Goal: Task Accomplishment & Management: Use online tool/utility

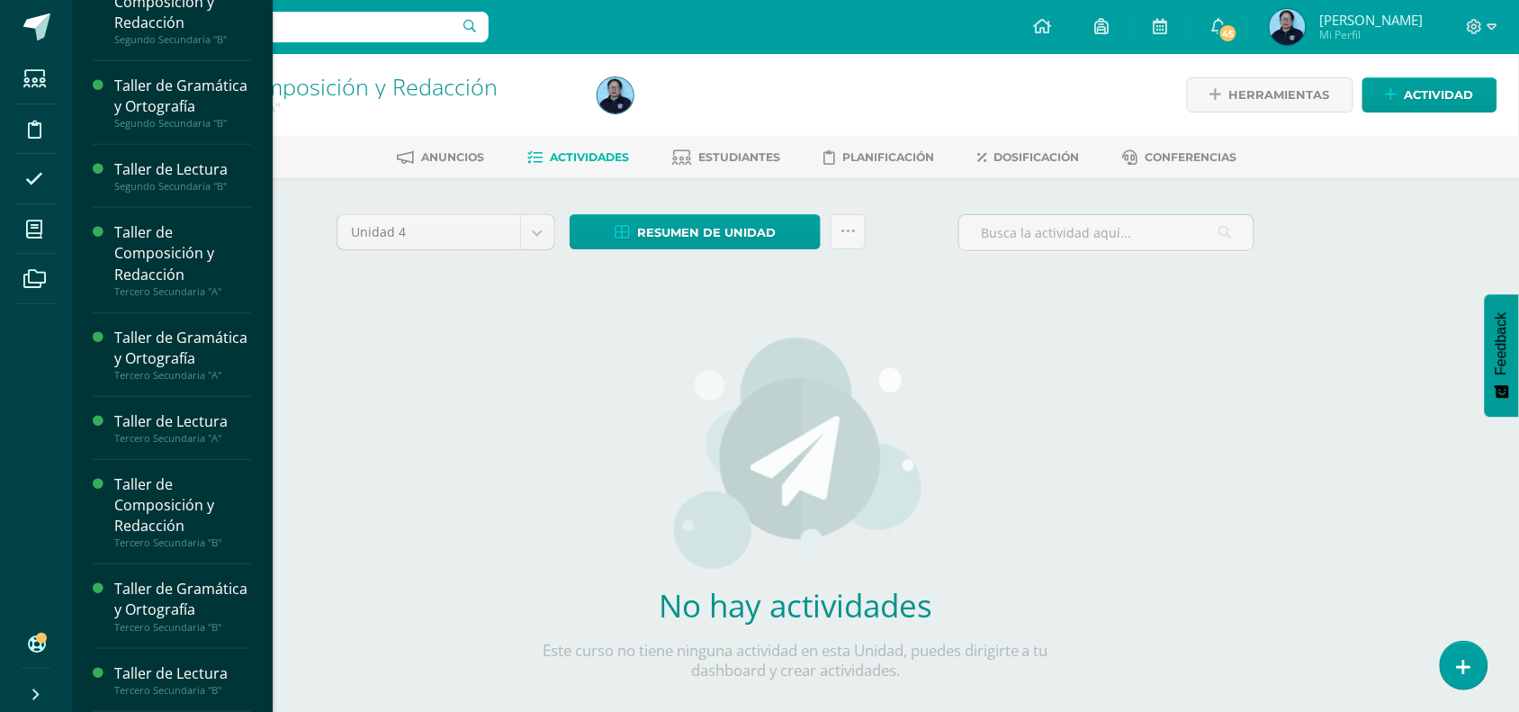
scroll to position [380, 0]
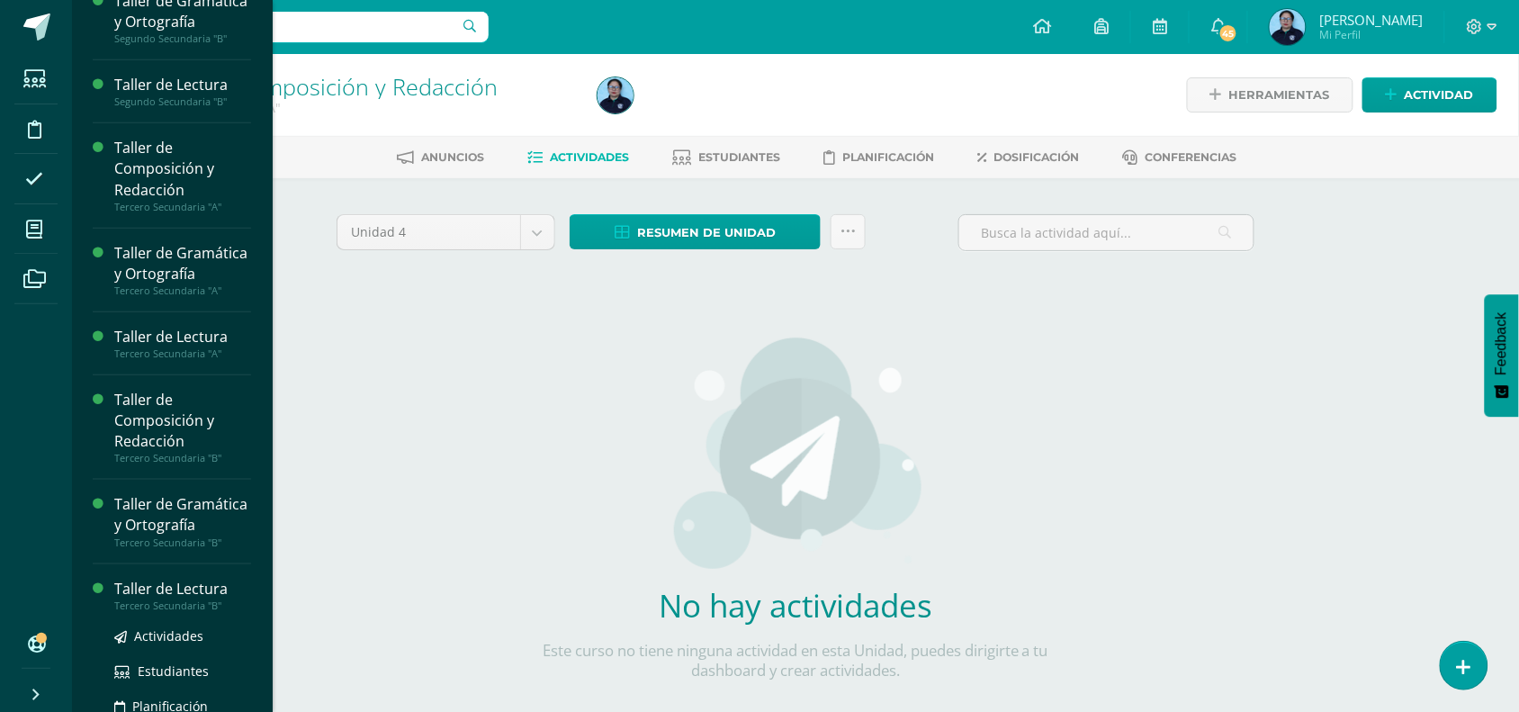
click at [199, 599] on div "Taller de Lectura" at bounding box center [182, 589] width 137 height 21
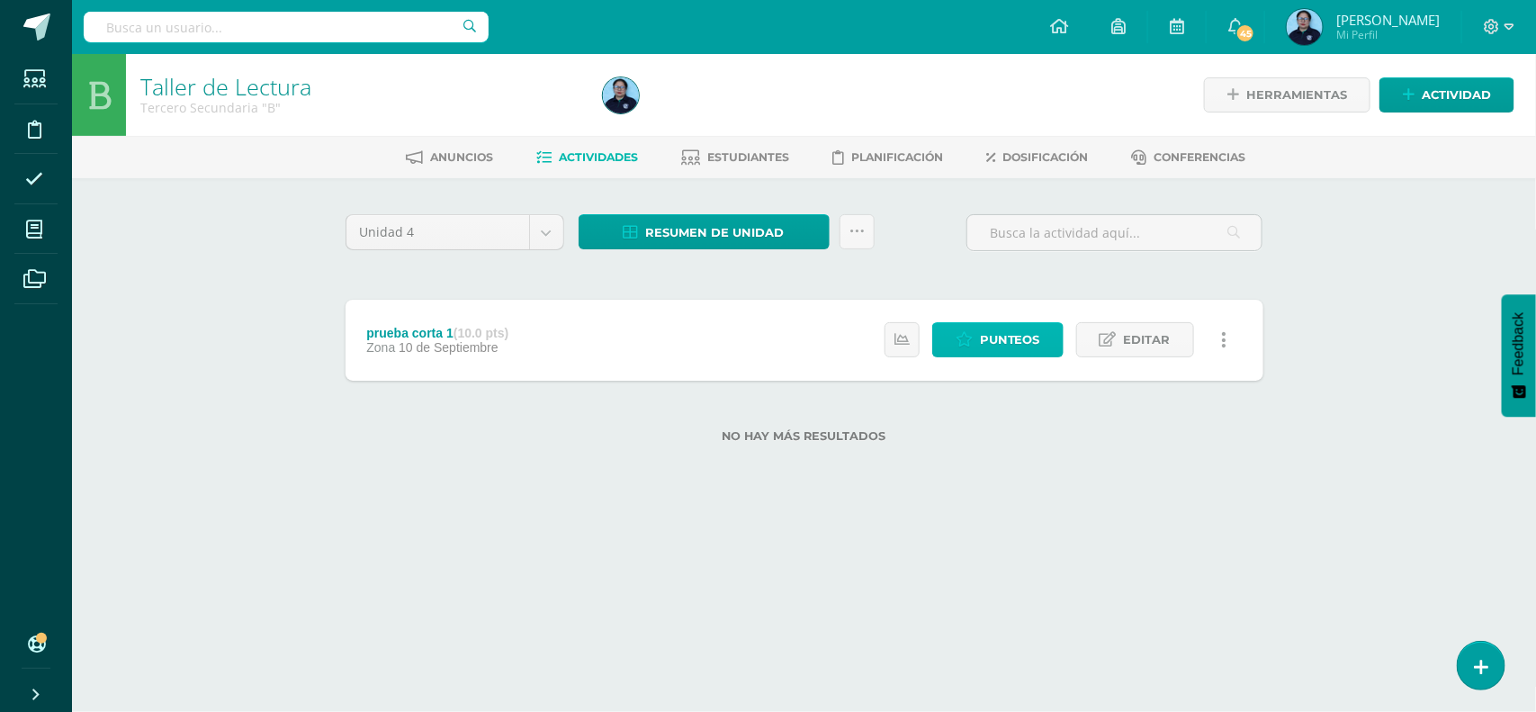
click at [1000, 329] on span "Punteos" at bounding box center [1010, 339] width 60 height 33
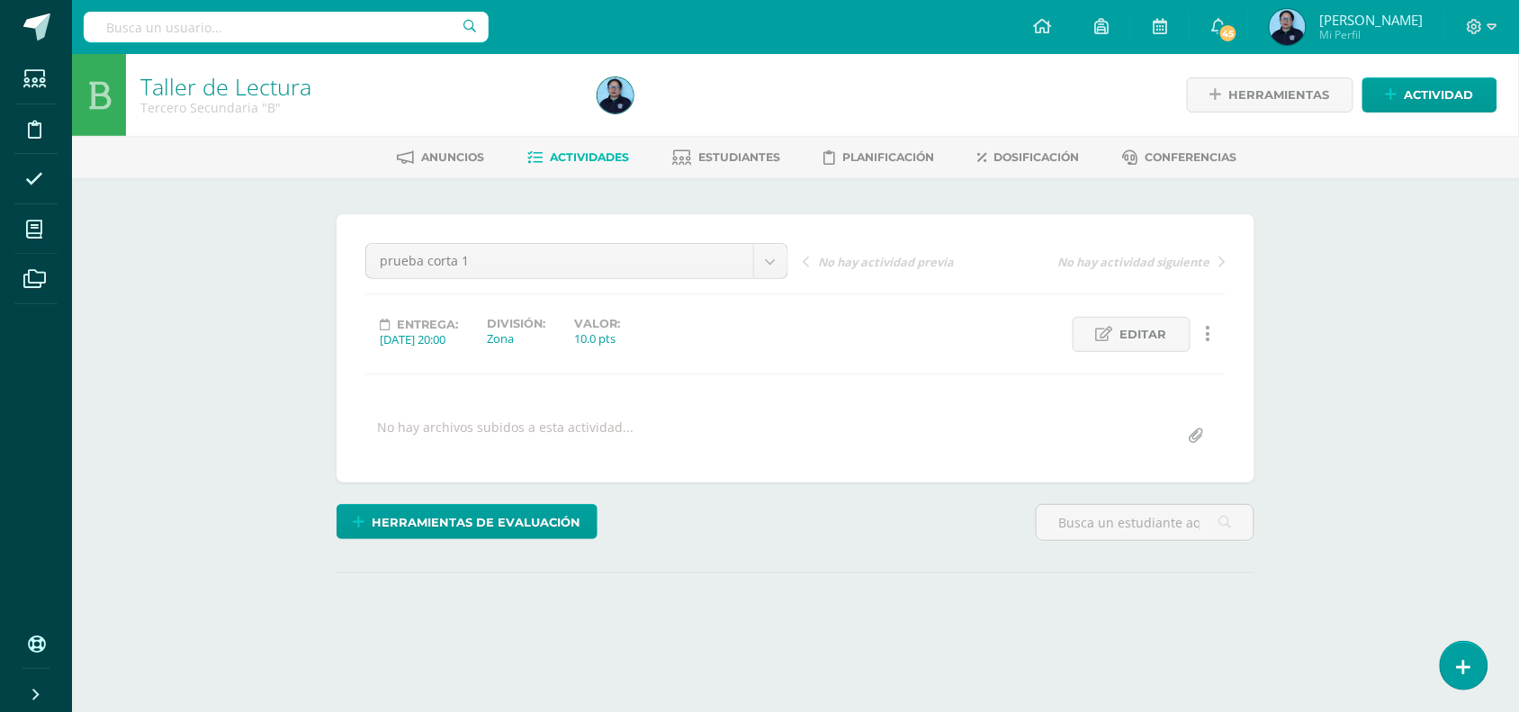
click at [1001, 339] on div "Entrega: [DATE] 20:00 División: Zona Valor: 10.0 pts Editar Ocultar Historial d…" at bounding box center [795, 334] width 875 height 35
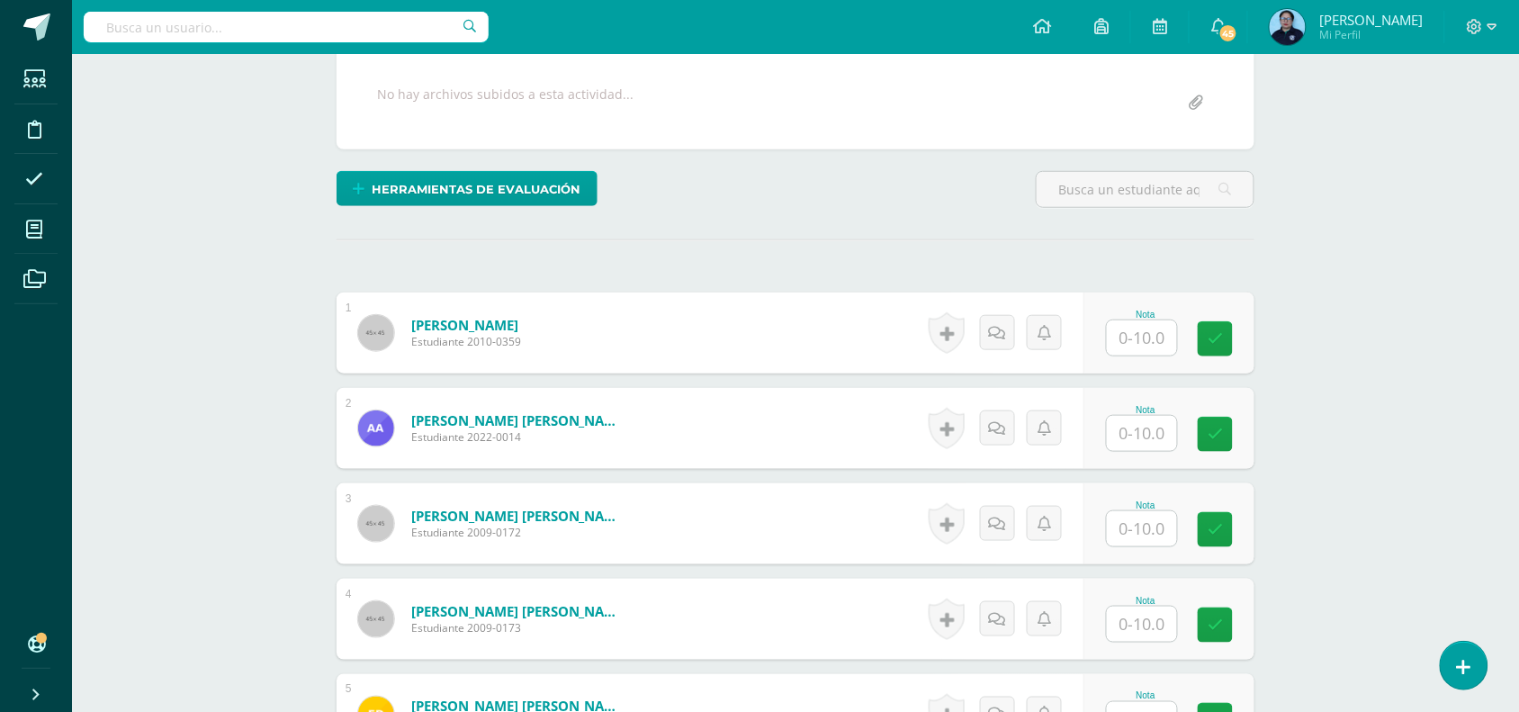
scroll to position [342, 0]
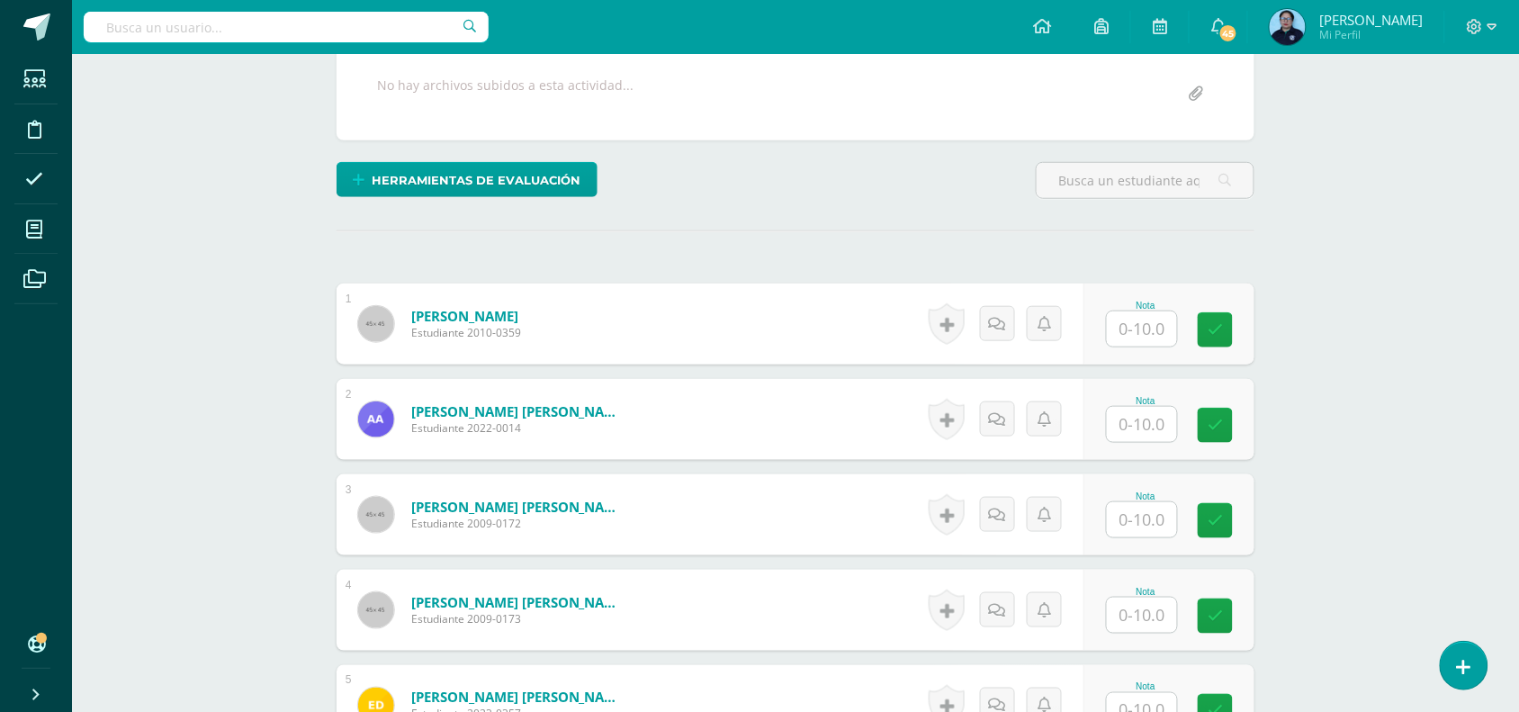
click at [1162, 329] on input "text" at bounding box center [1142, 328] width 70 height 35
type input "9"
click at [1149, 416] on input "text" at bounding box center [1153, 424] width 72 height 36
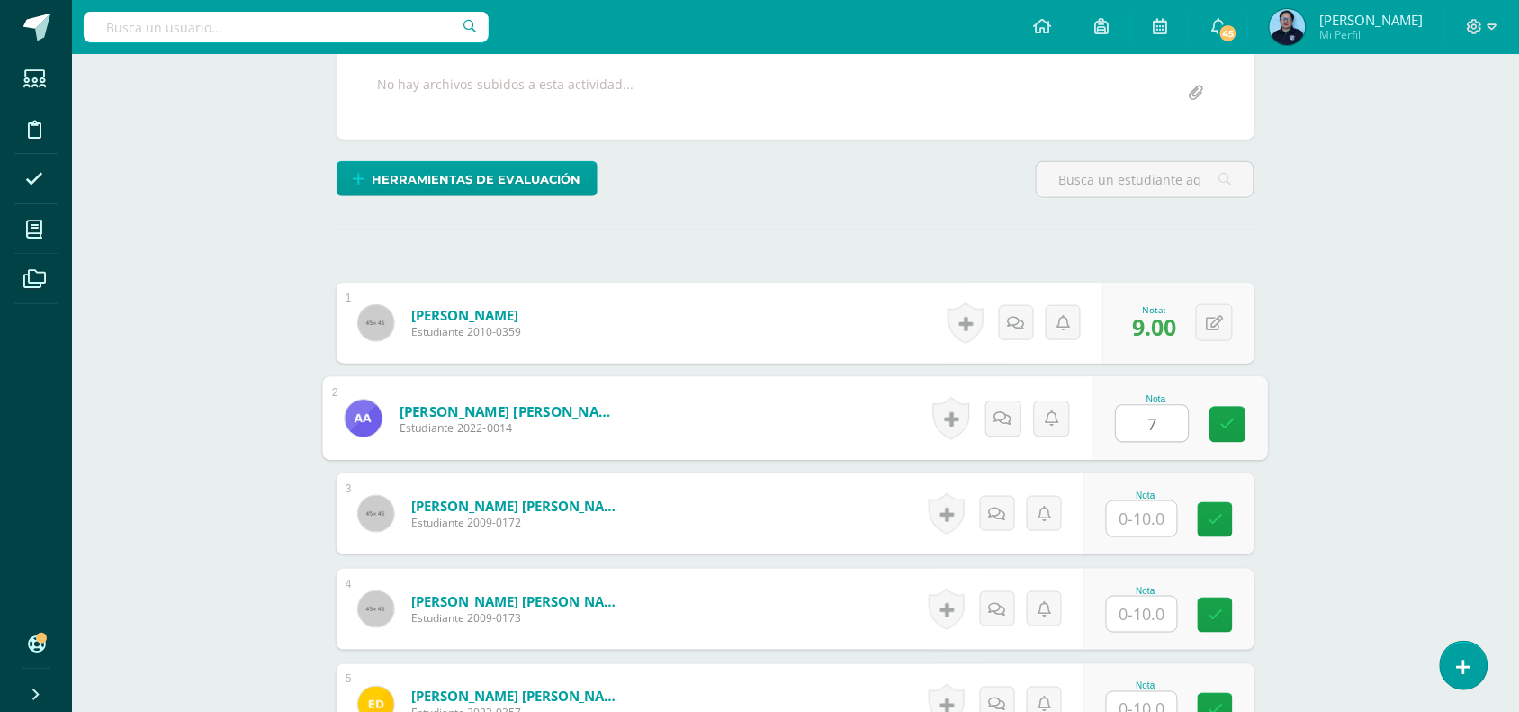
type input "7"
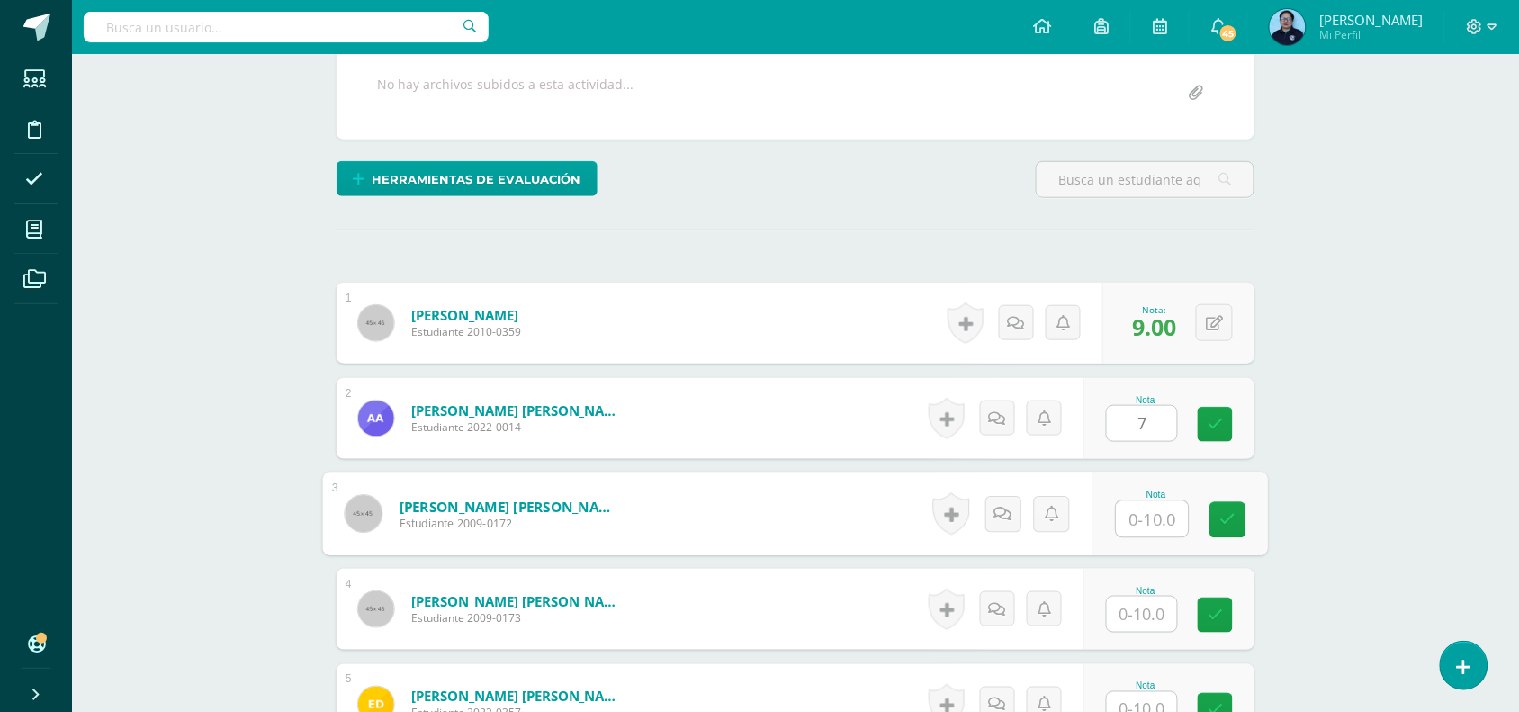
click at [1154, 514] on input "text" at bounding box center [1153, 519] width 72 height 36
type input "6"
click at [1150, 608] on input "text" at bounding box center [1142, 614] width 70 height 35
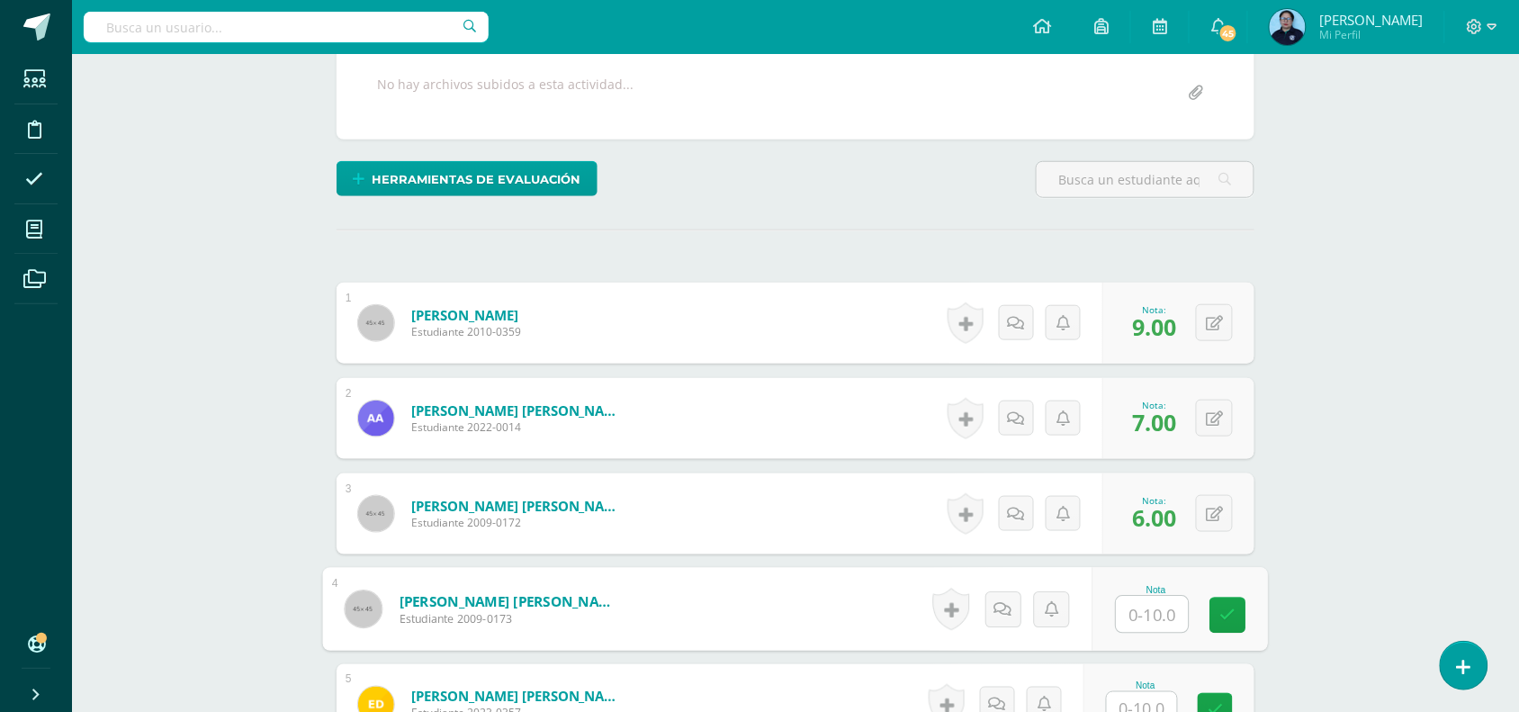
type input "8"
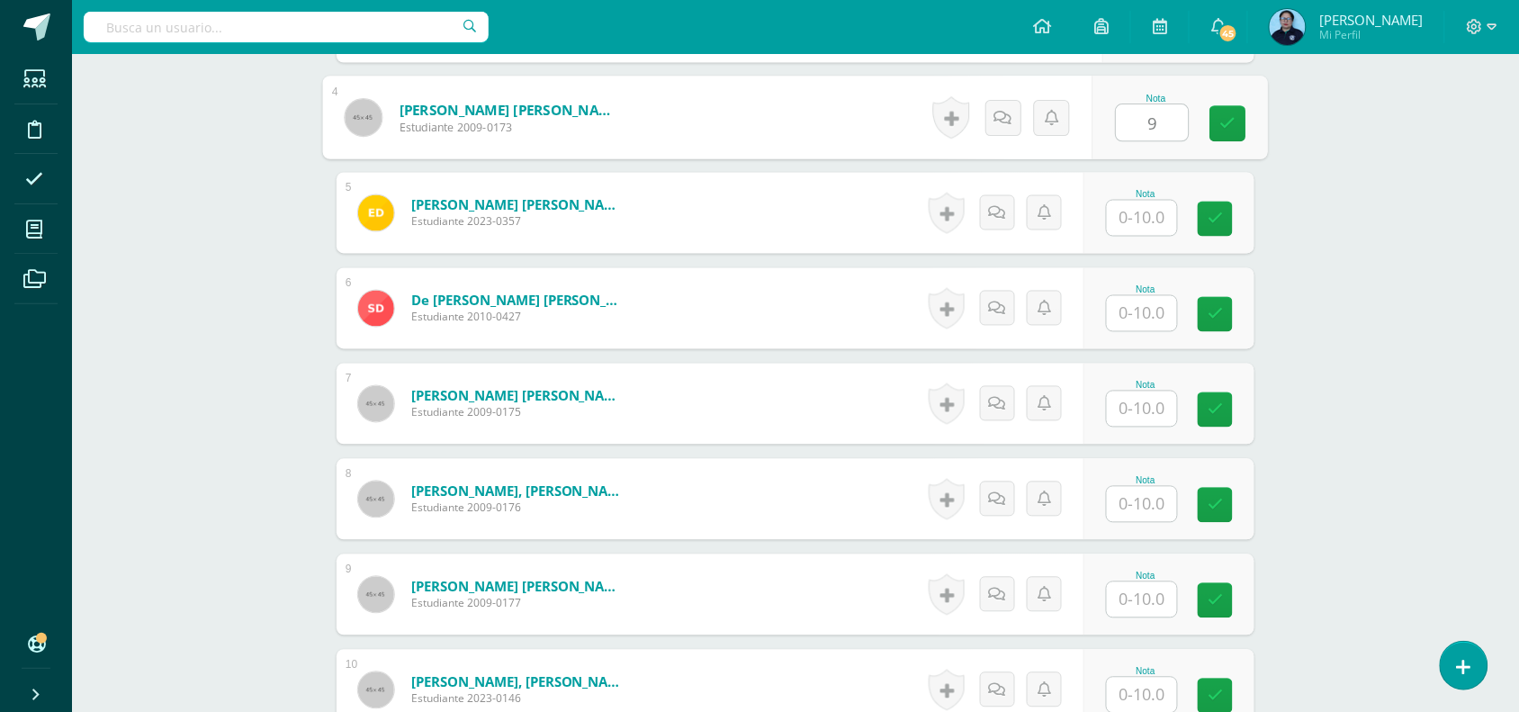
scroll to position [840, 0]
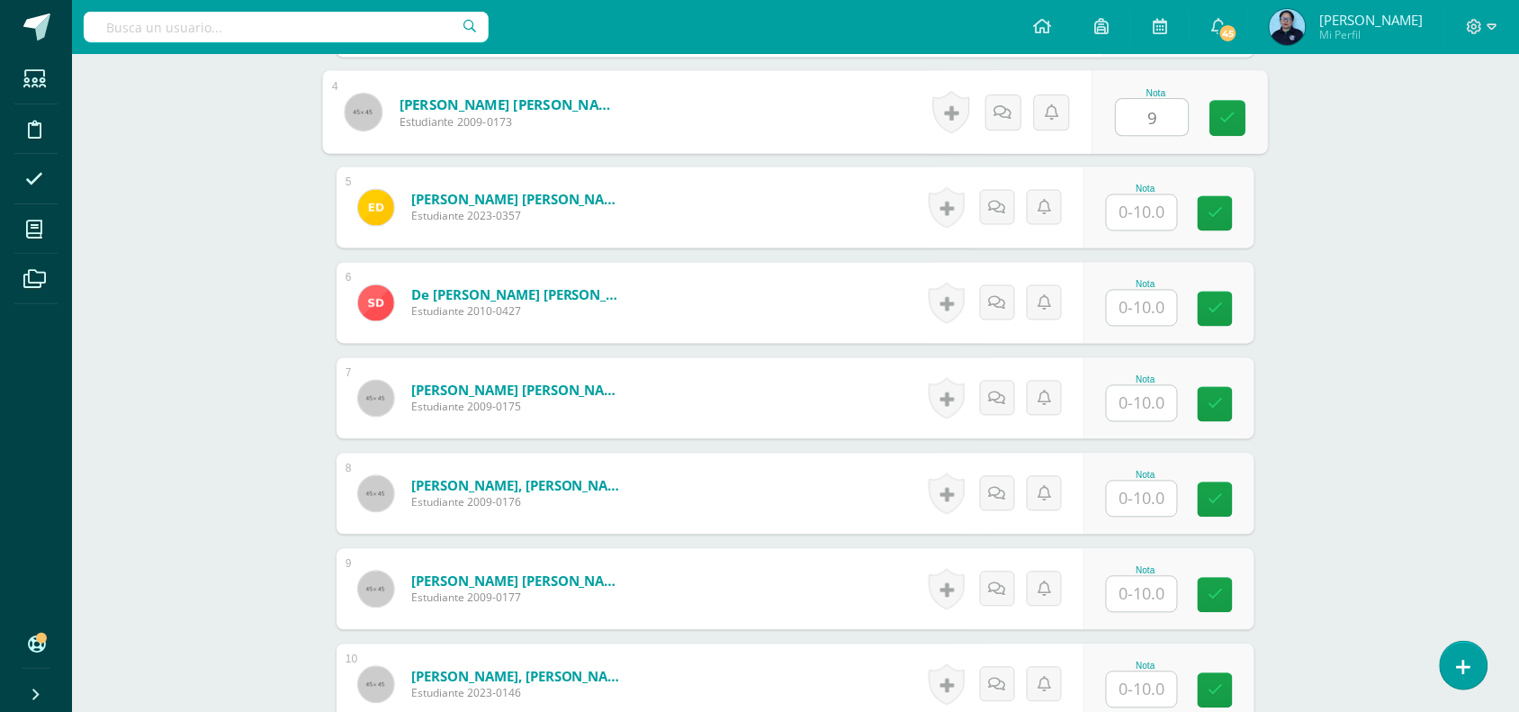
type input "9"
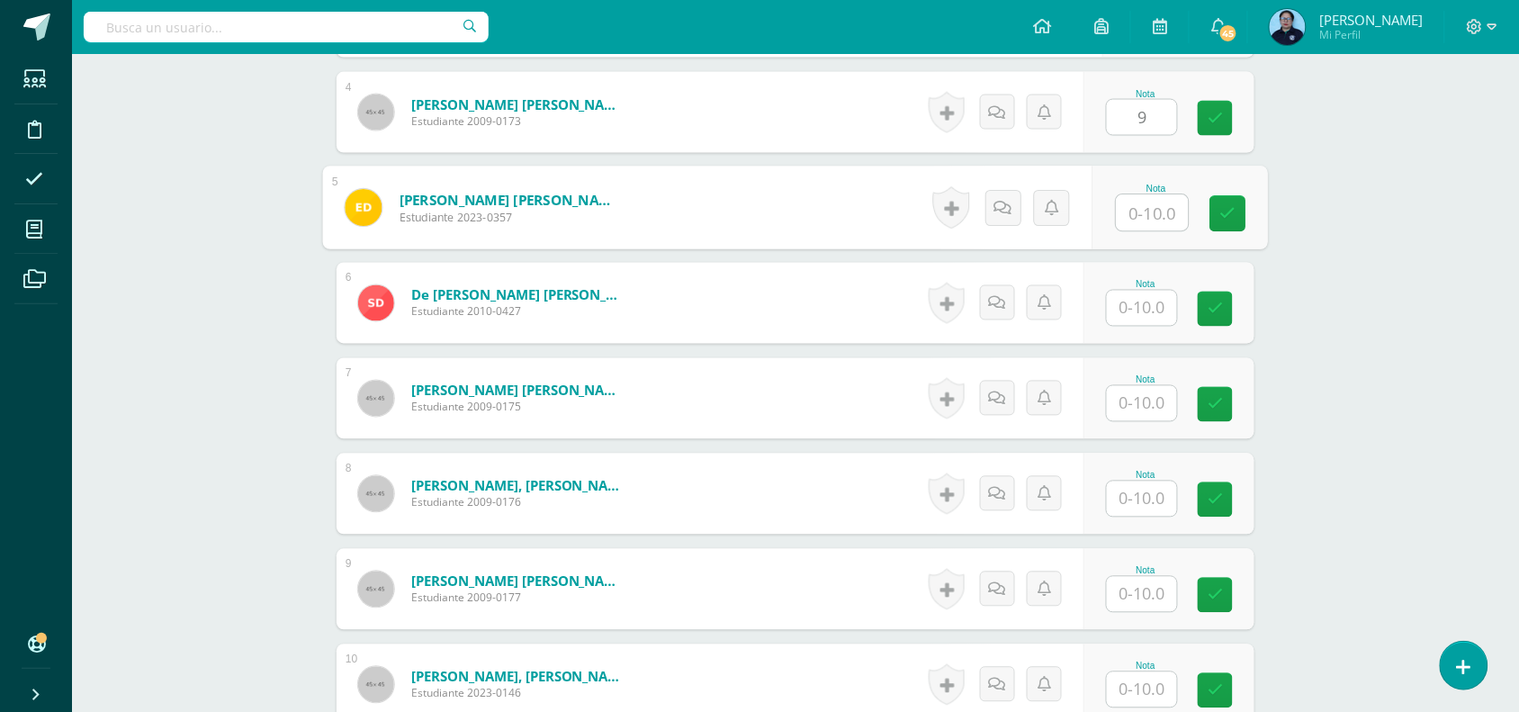
click at [1159, 207] on input "text" at bounding box center [1153, 213] width 72 height 36
type input "9"
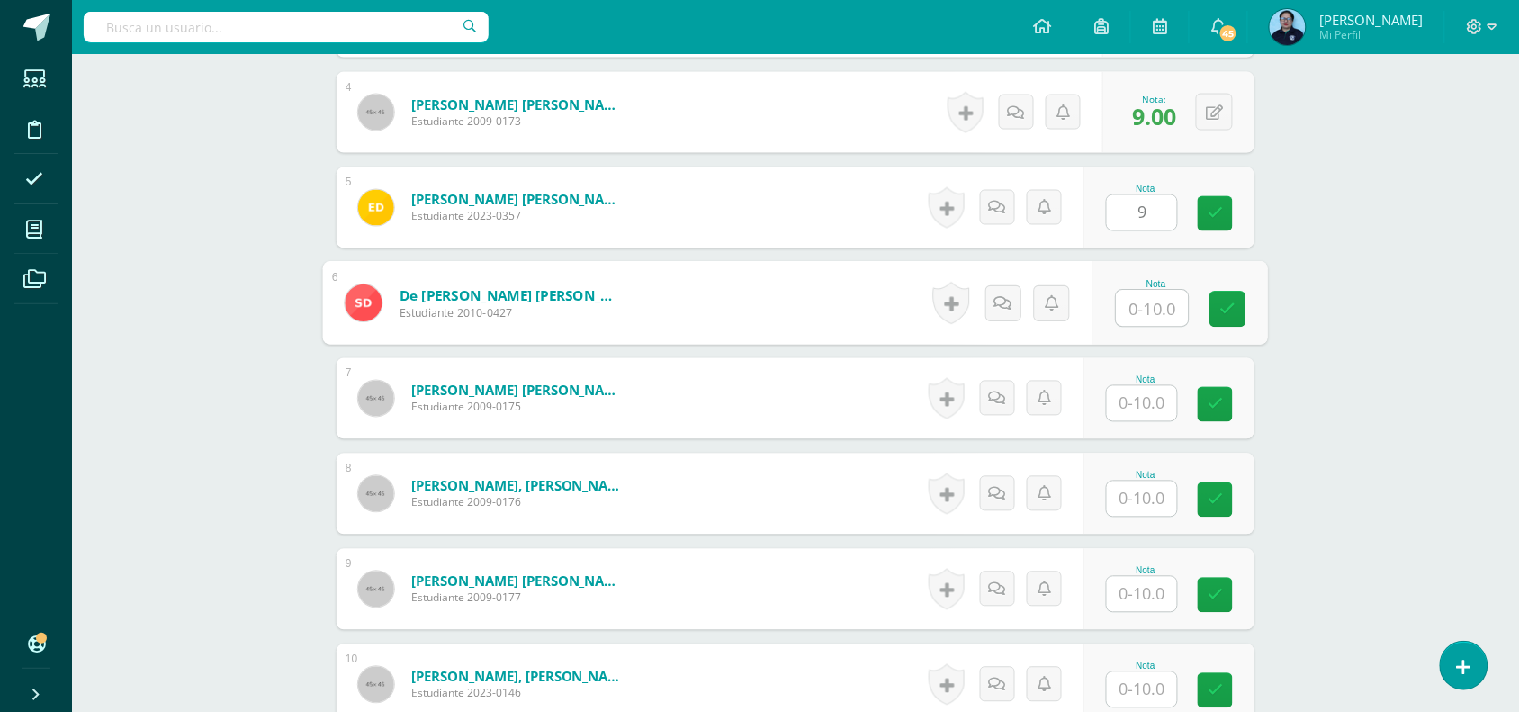
click at [1136, 306] on input "text" at bounding box center [1153, 309] width 72 height 36
type input "8"
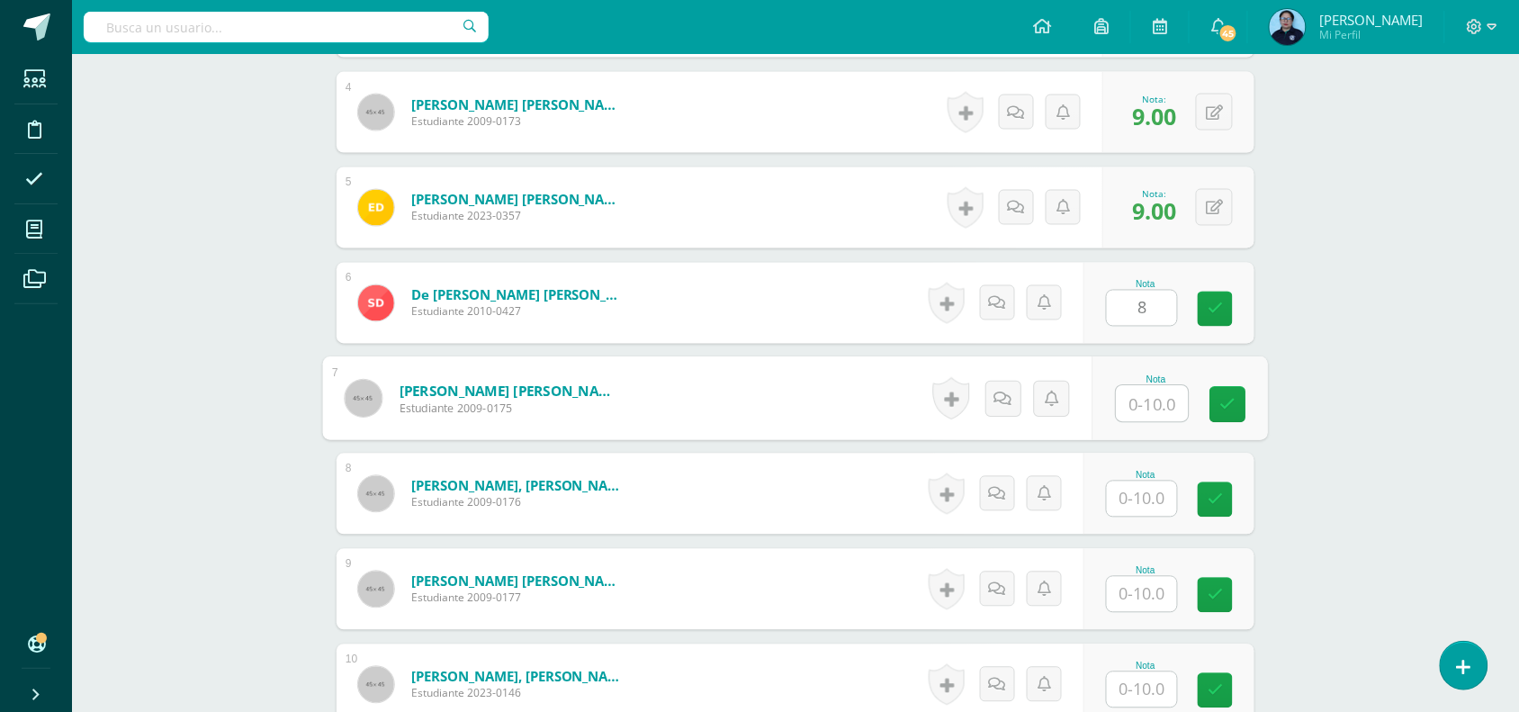
click at [1155, 402] on input "text" at bounding box center [1153, 404] width 72 height 36
type input "8"
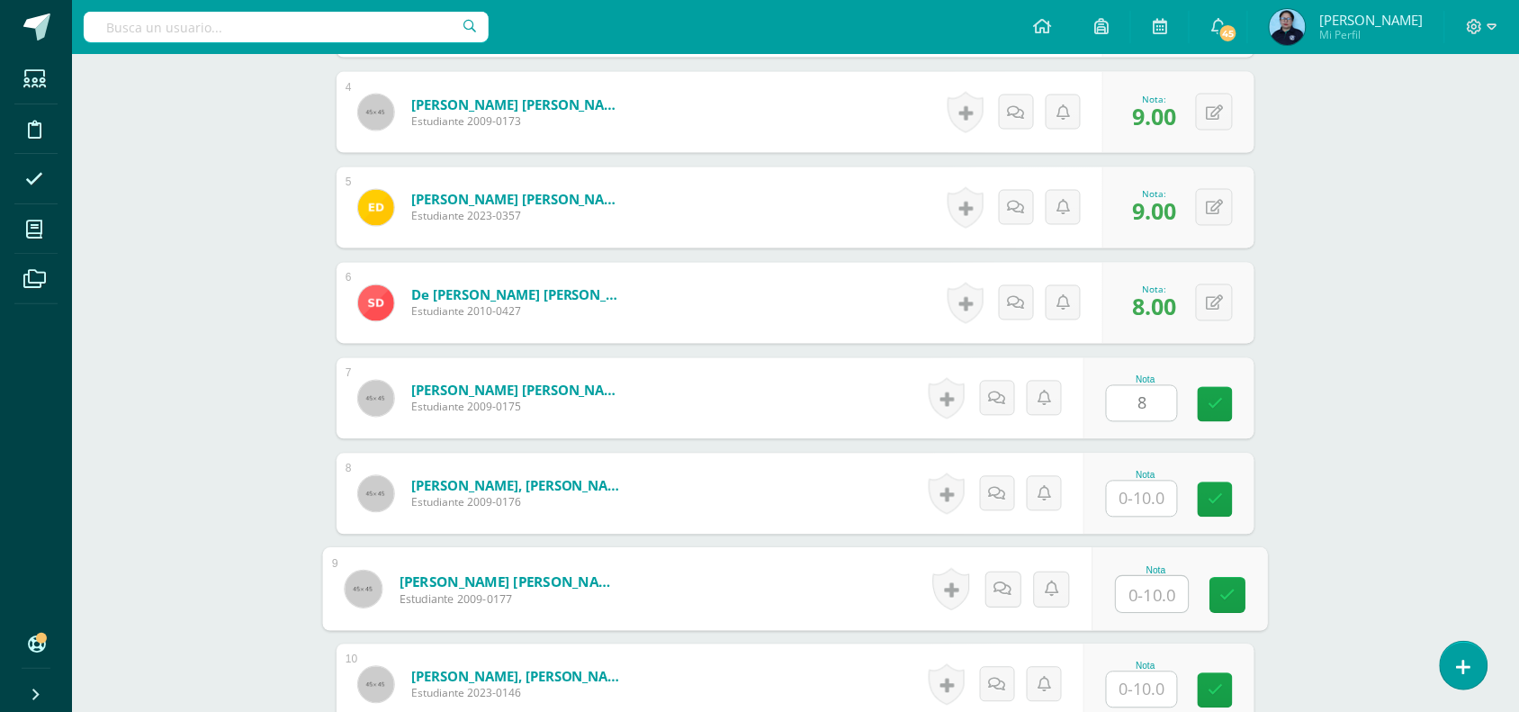
click at [1137, 591] on input "text" at bounding box center [1153, 595] width 72 height 36
type input "7"
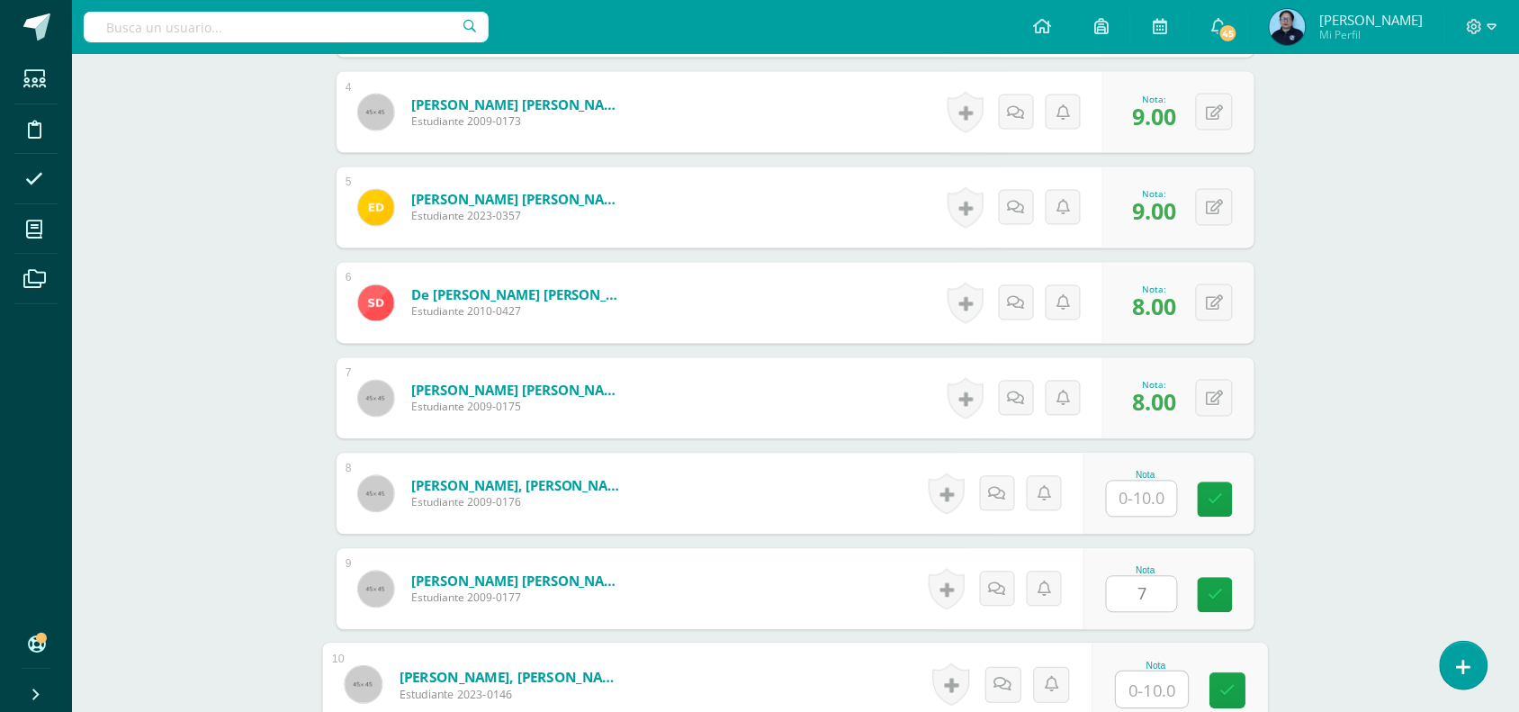
click at [1158, 691] on input "text" at bounding box center [1153, 690] width 72 height 36
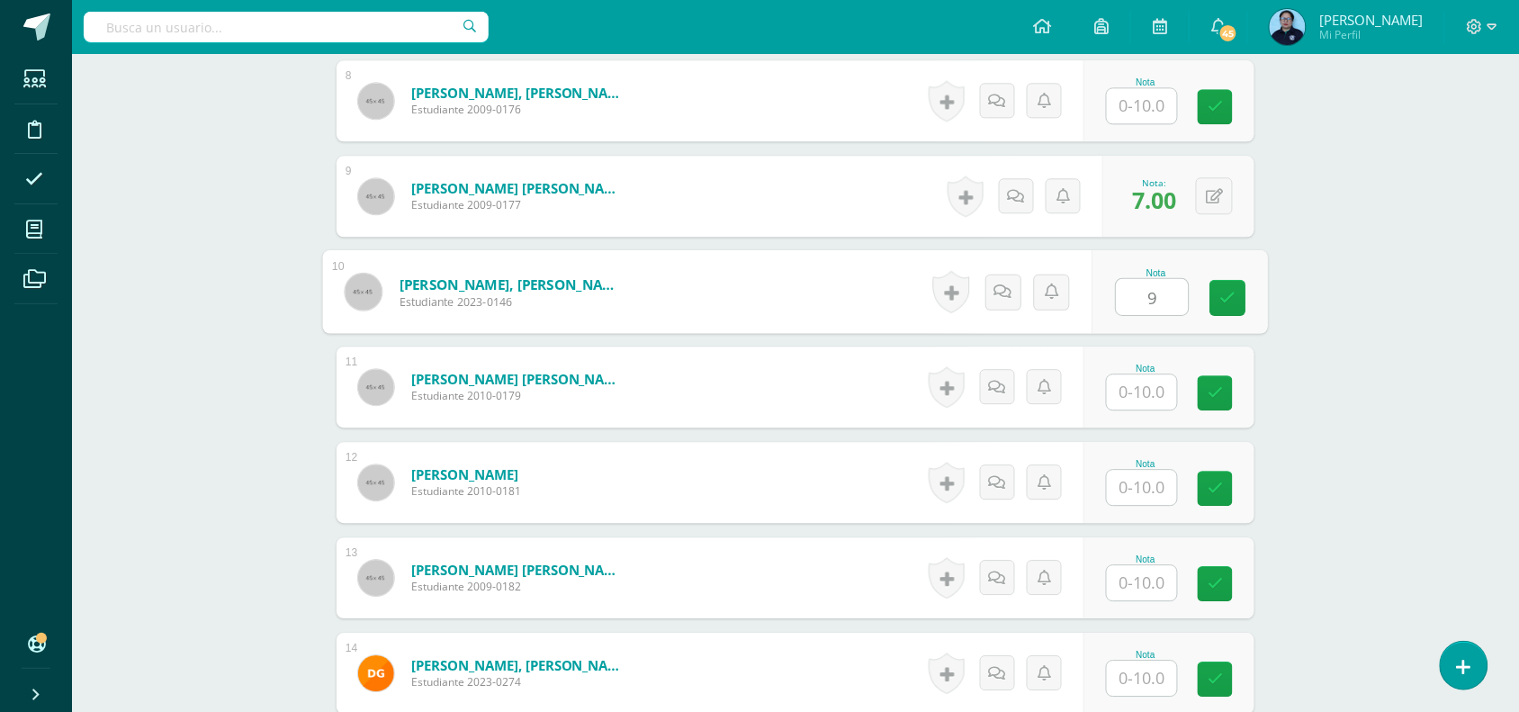
scroll to position [1248, 0]
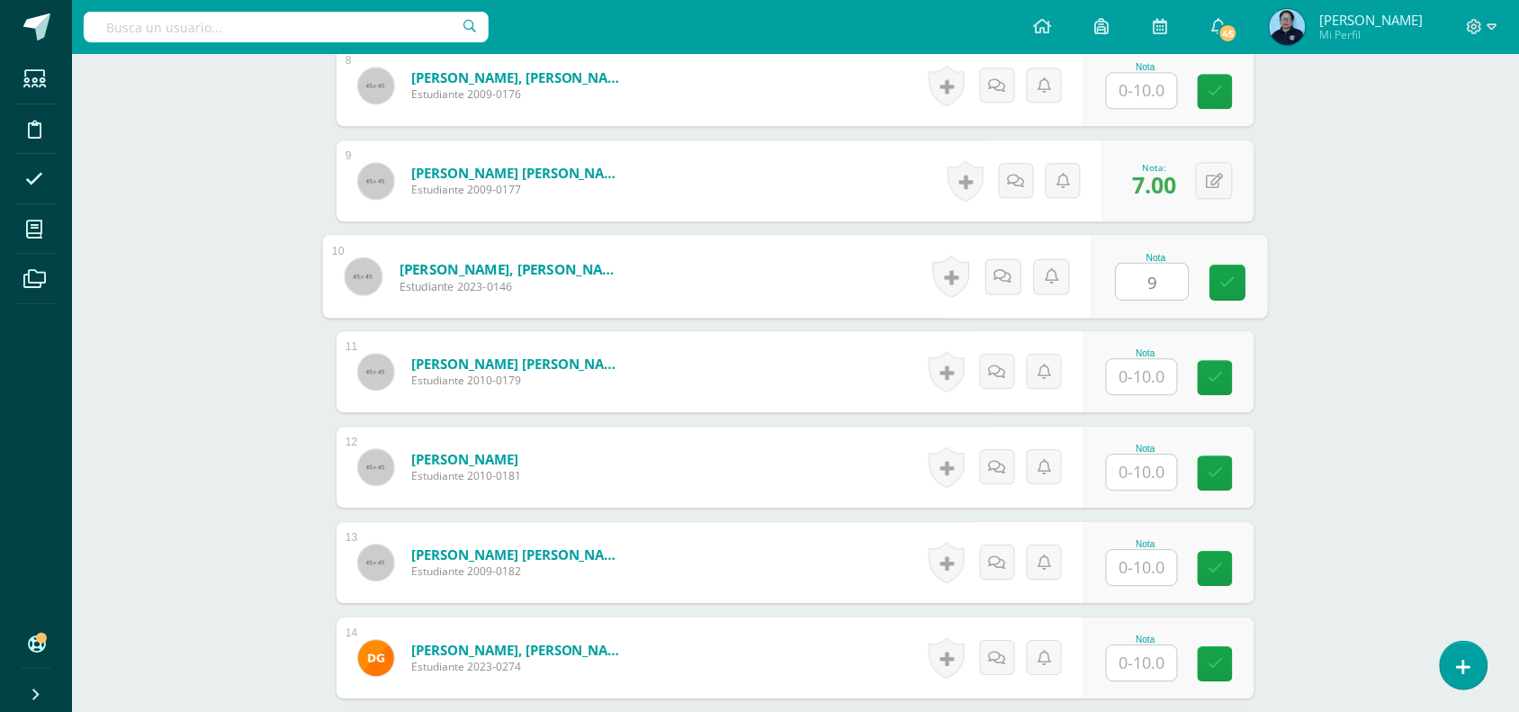
type input "9"
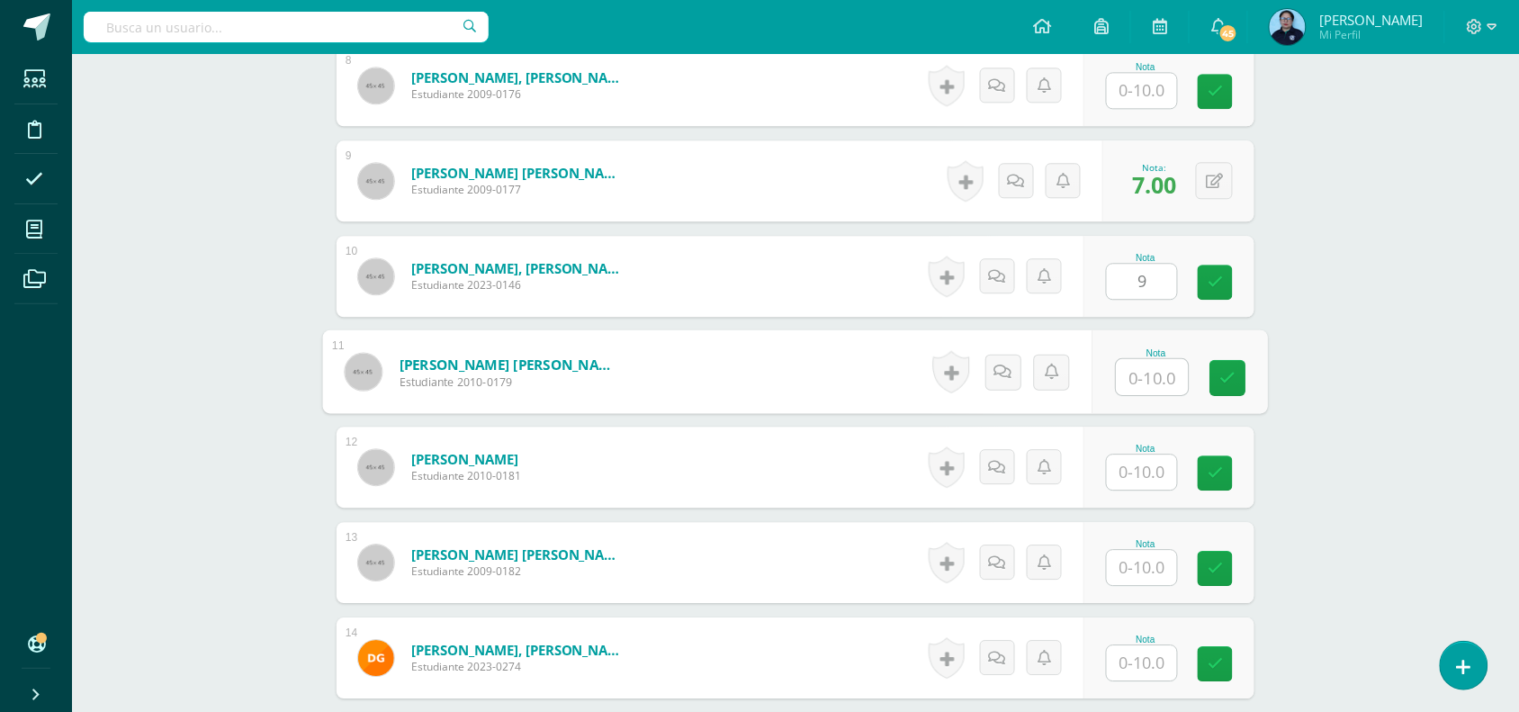
click at [1141, 383] on input "text" at bounding box center [1153, 377] width 72 height 36
type input "10"
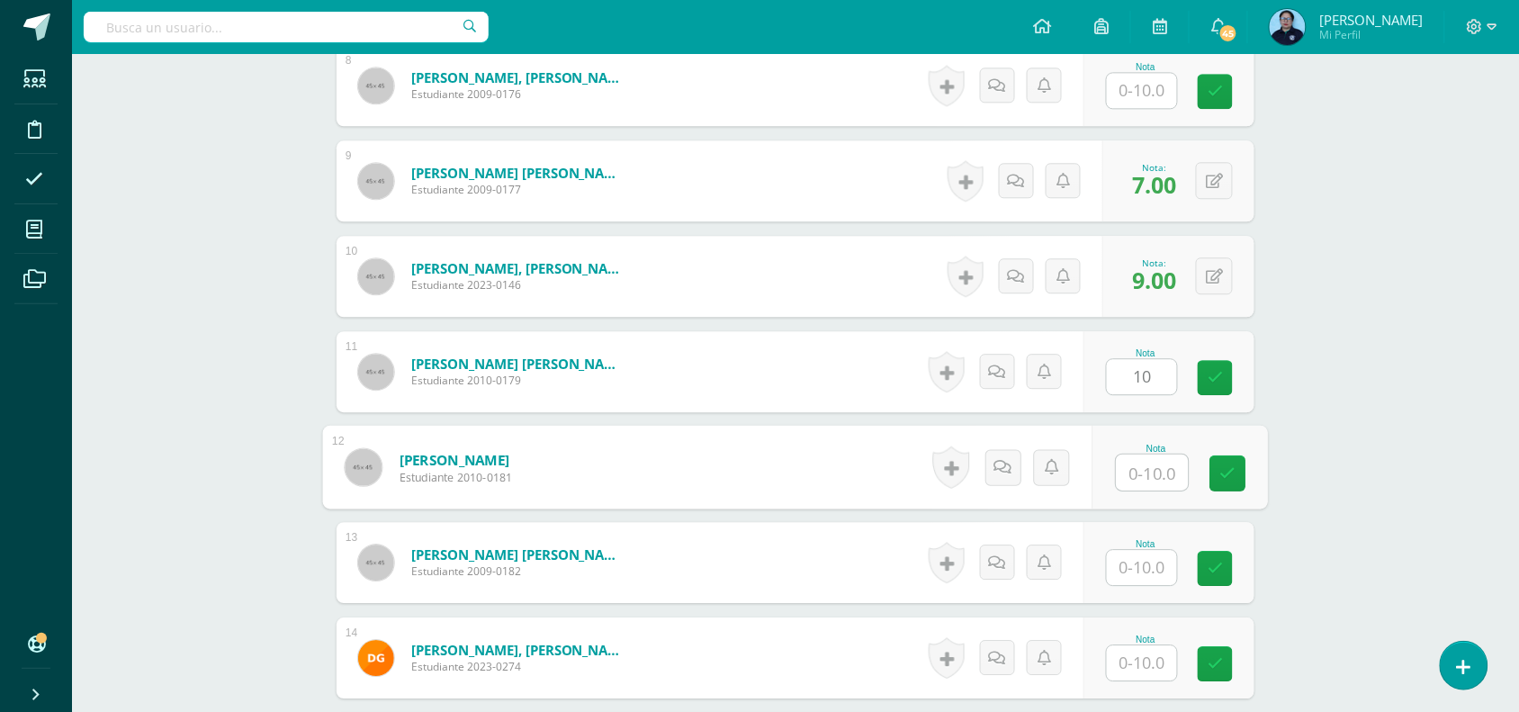
click at [1155, 464] on input "text" at bounding box center [1153, 473] width 72 height 36
type input "9"
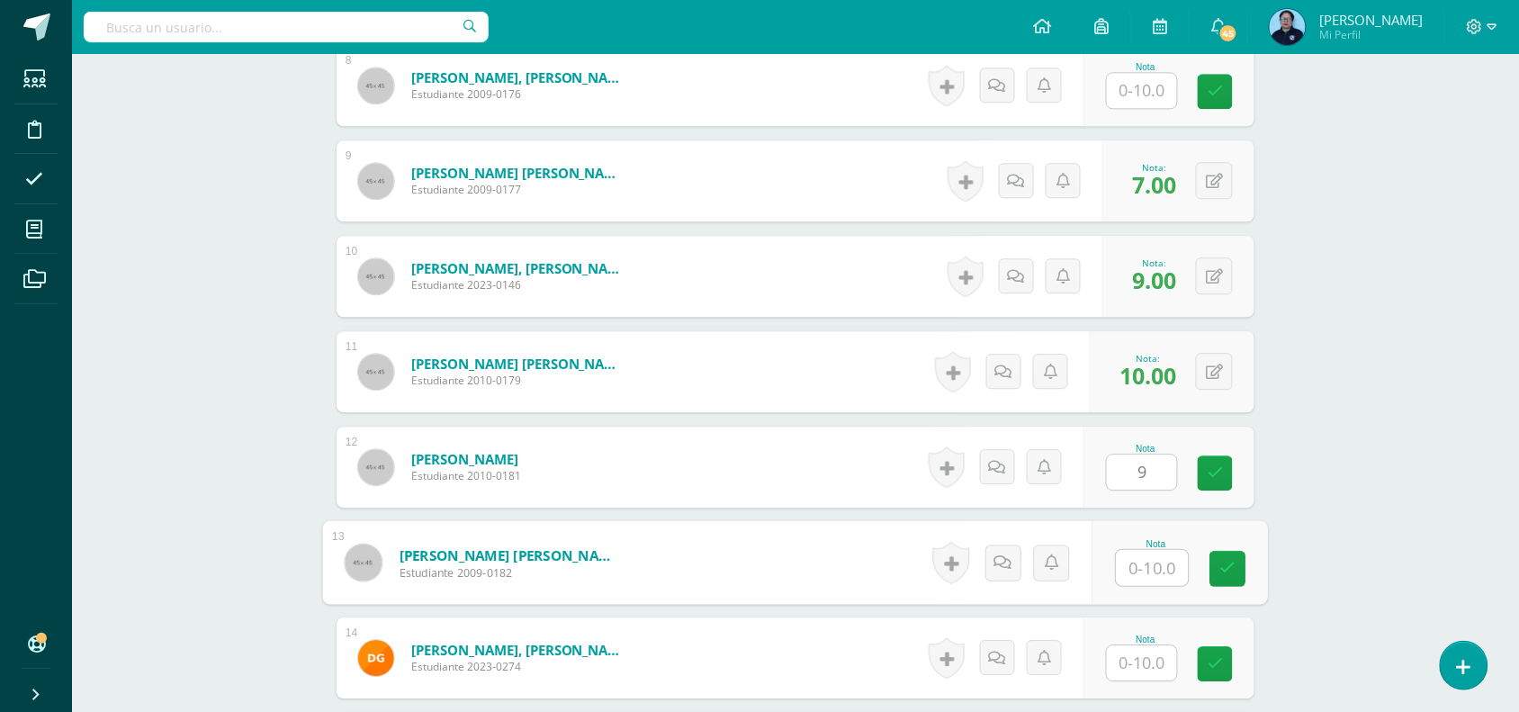
click at [1163, 567] on input "text" at bounding box center [1153, 568] width 72 height 36
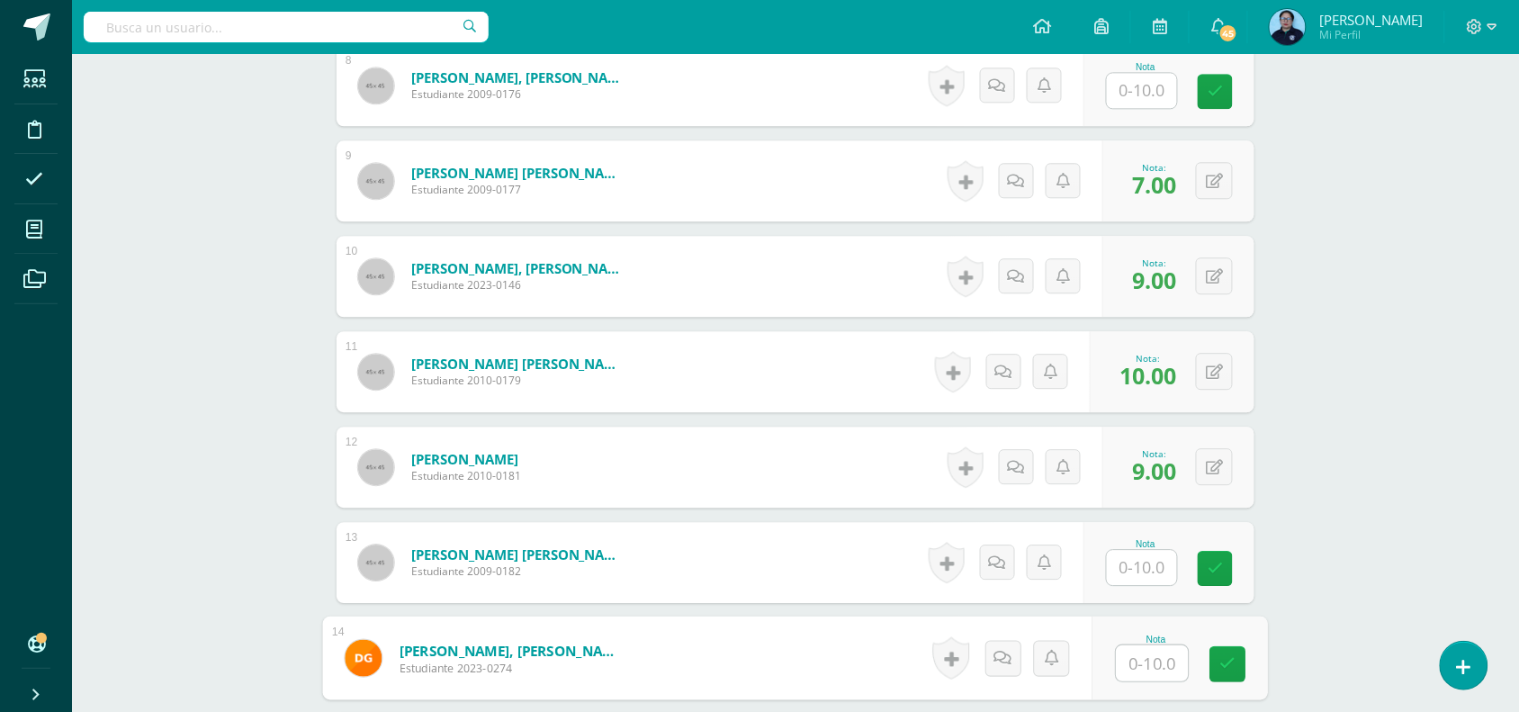
click at [1141, 668] on input "text" at bounding box center [1153, 663] width 72 height 36
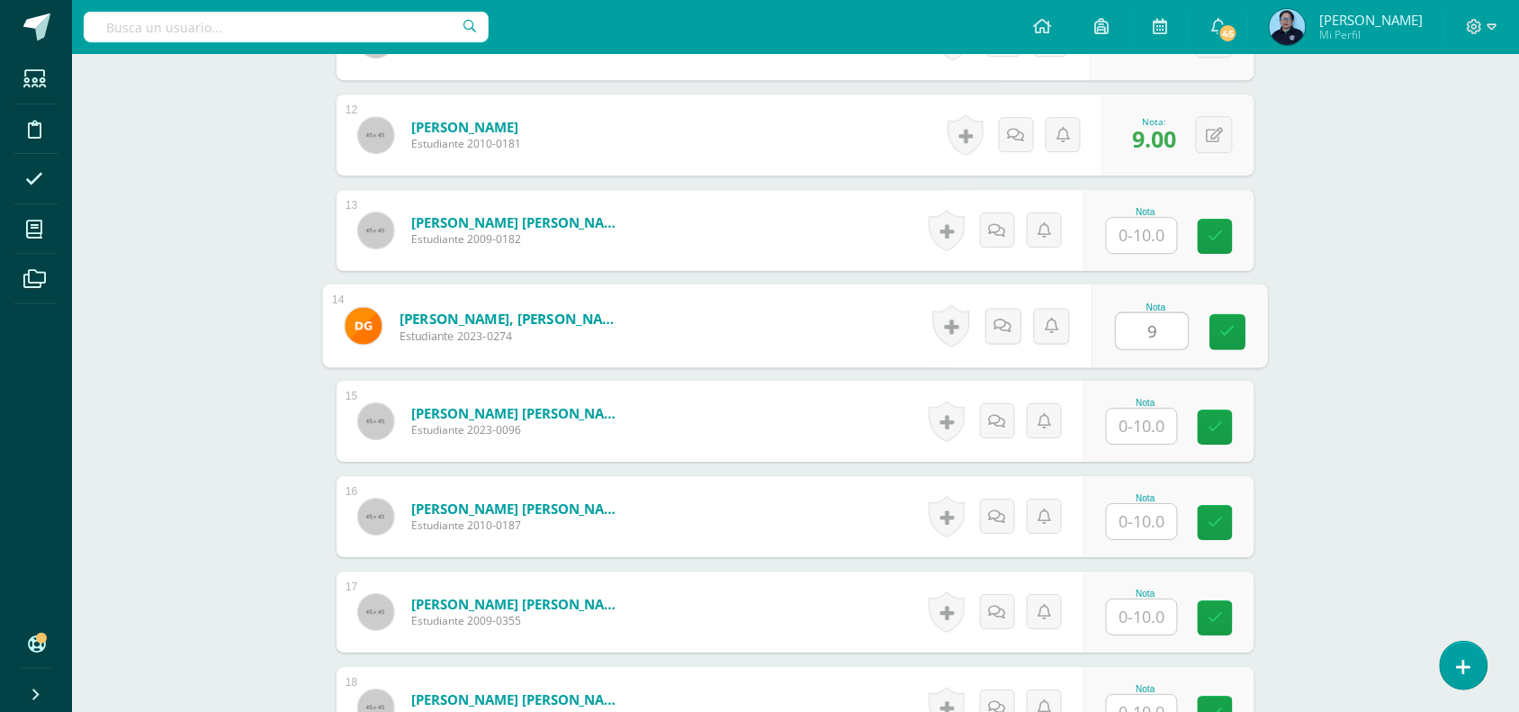
scroll to position [1608, 0]
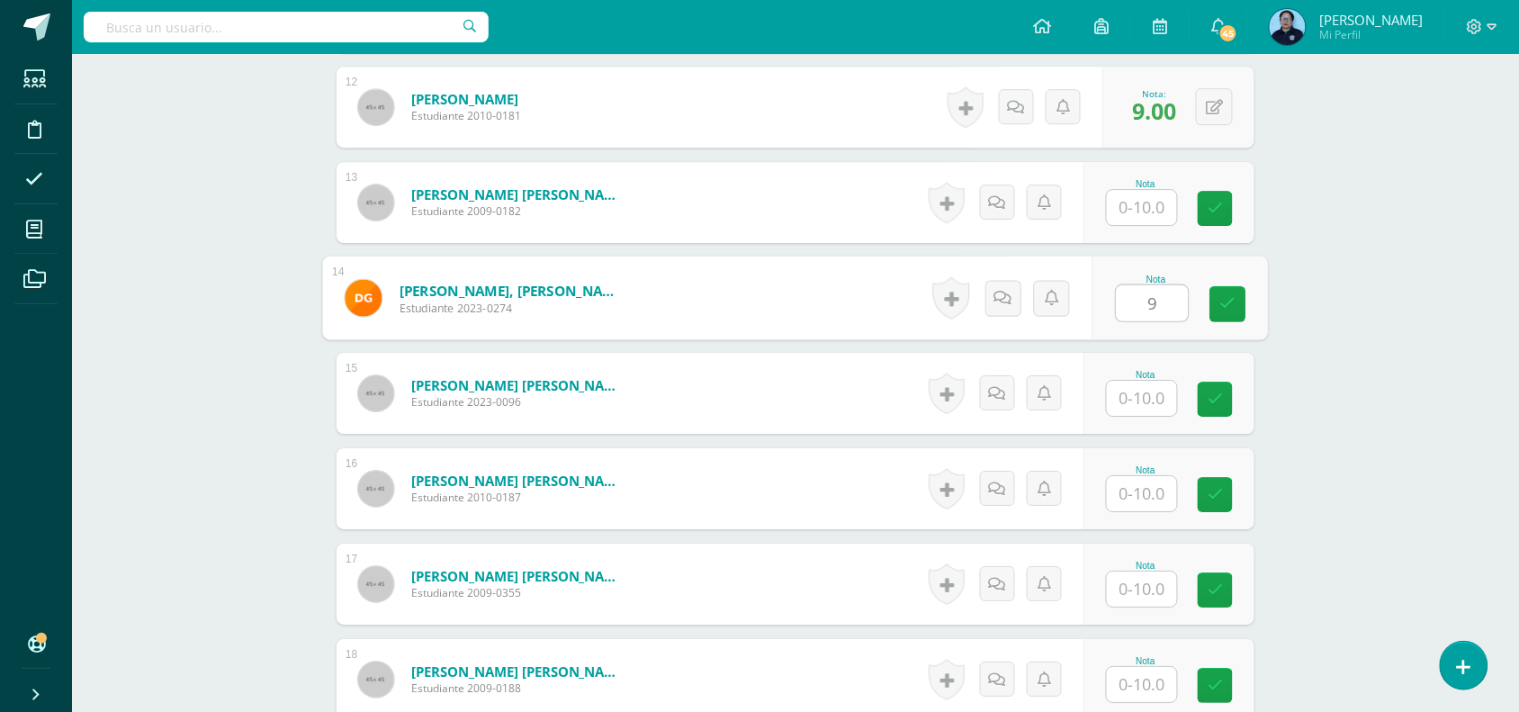
type input "9"
click at [1146, 396] on input "text" at bounding box center [1142, 398] width 70 height 35
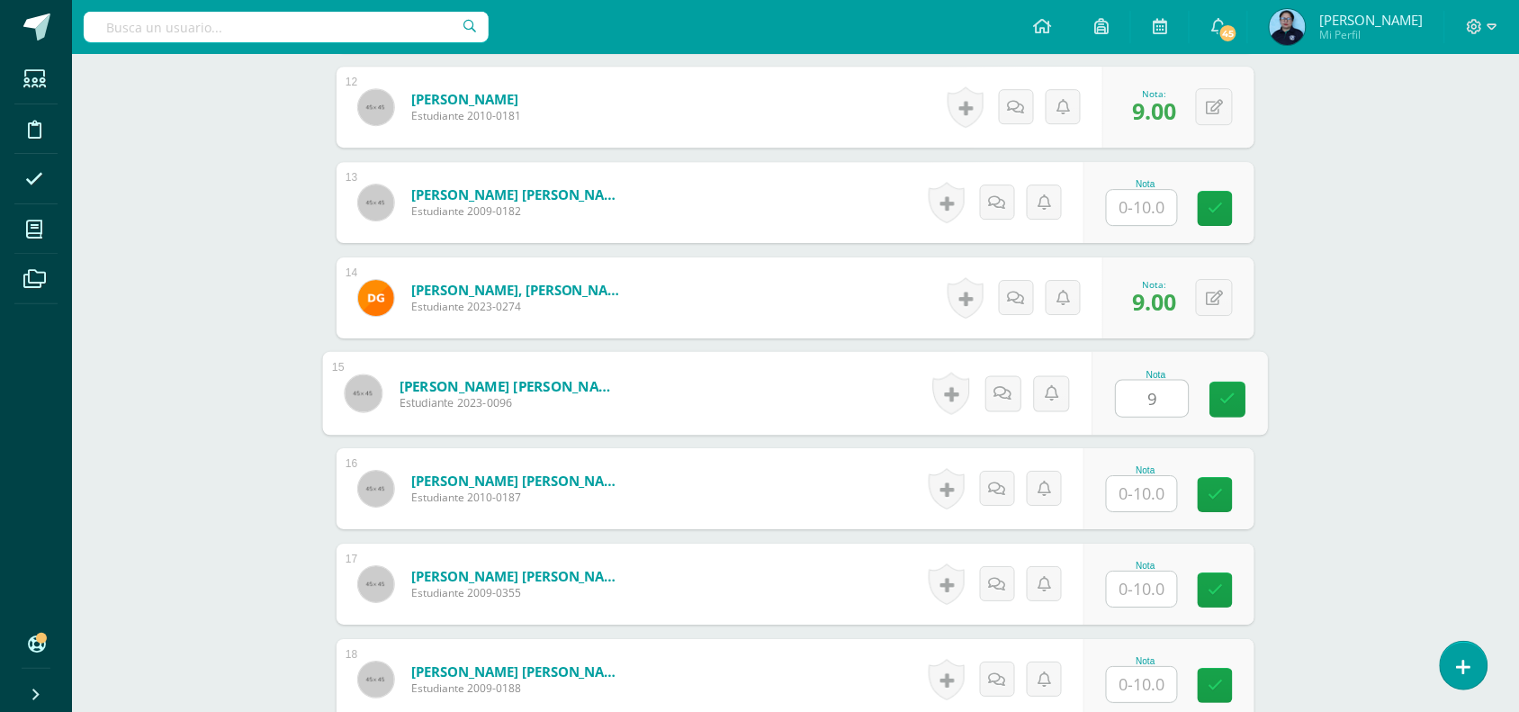
type input "9"
click at [1148, 495] on input "text" at bounding box center [1153, 494] width 72 height 36
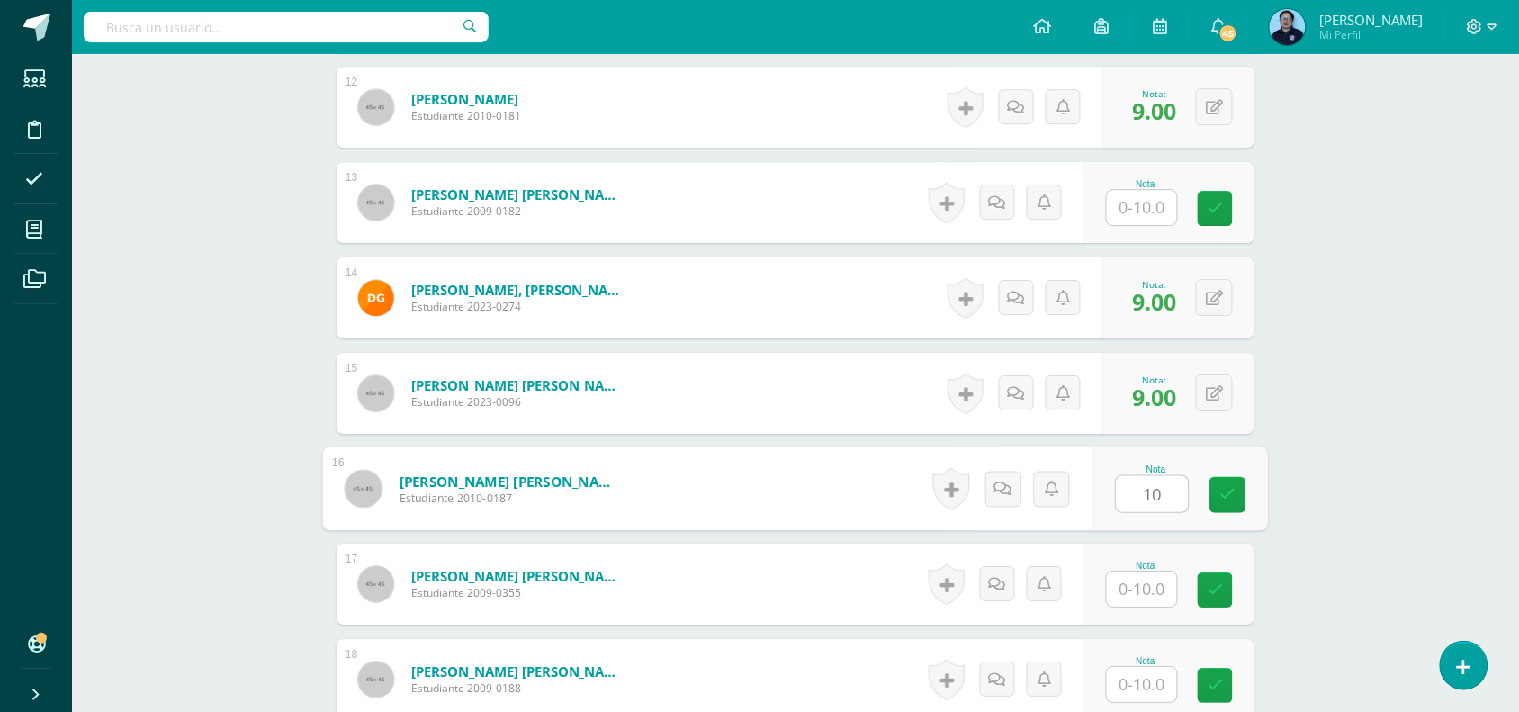
type input "10"
click at [1146, 671] on input "text" at bounding box center [1153, 685] width 72 height 36
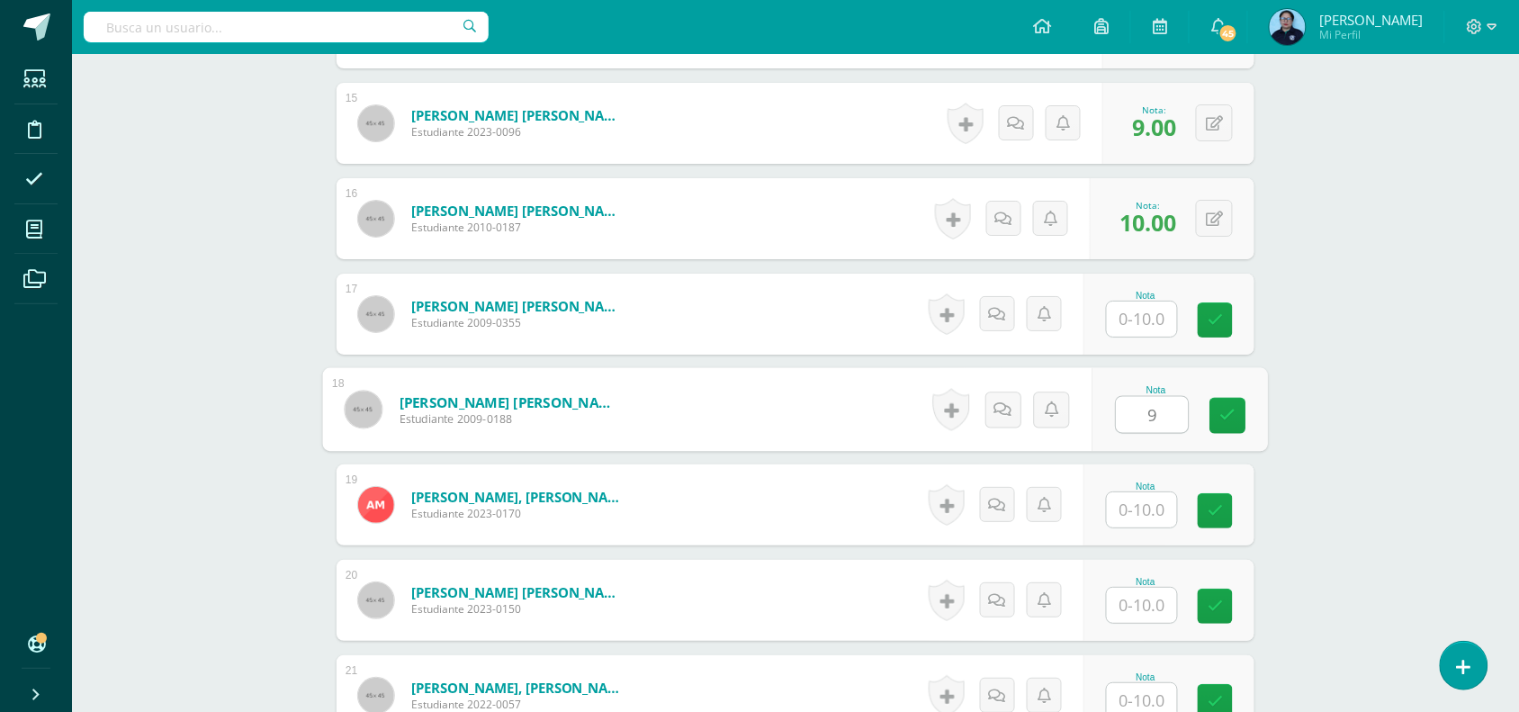
scroll to position [1890, 0]
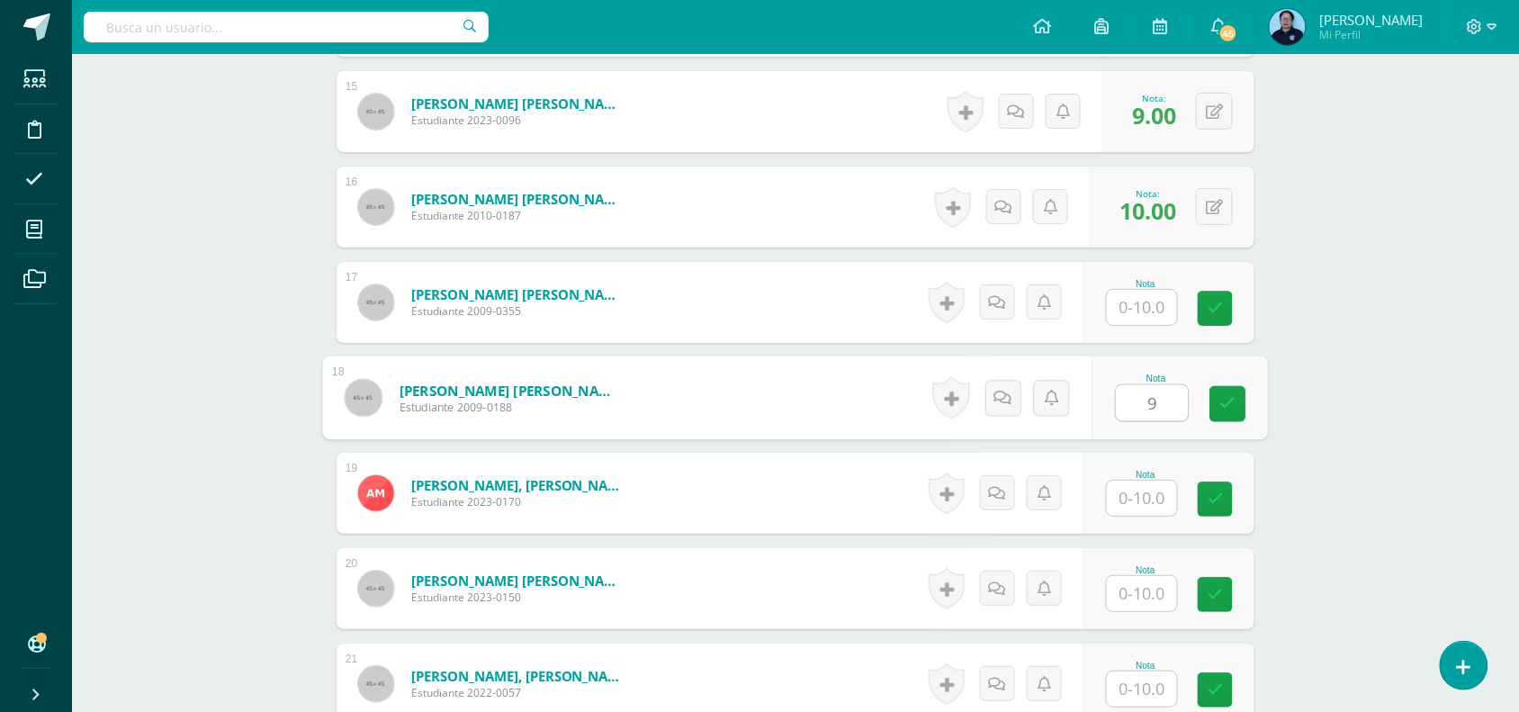
type input "9"
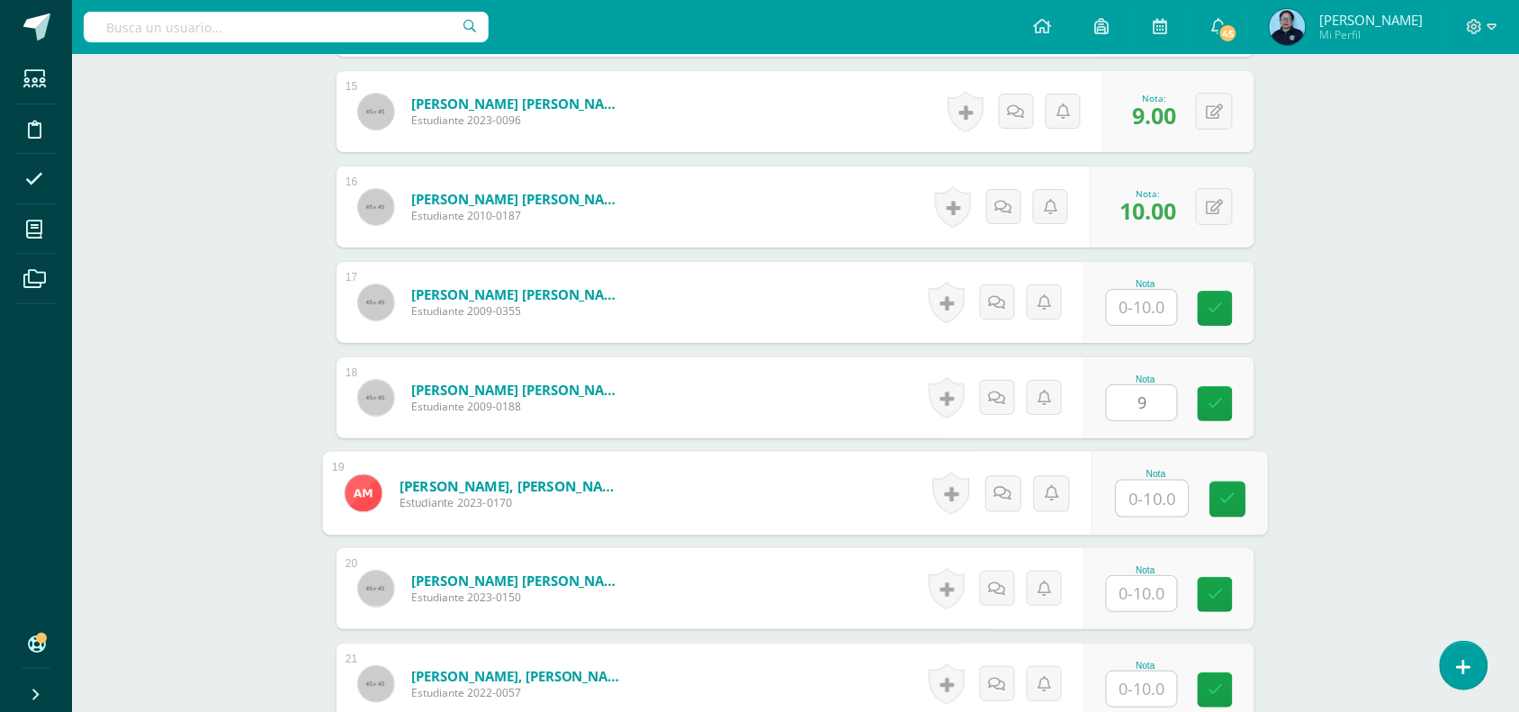
click at [1146, 500] on input "text" at bounding box center [1153, 499] width 72 height 36
type input "8"
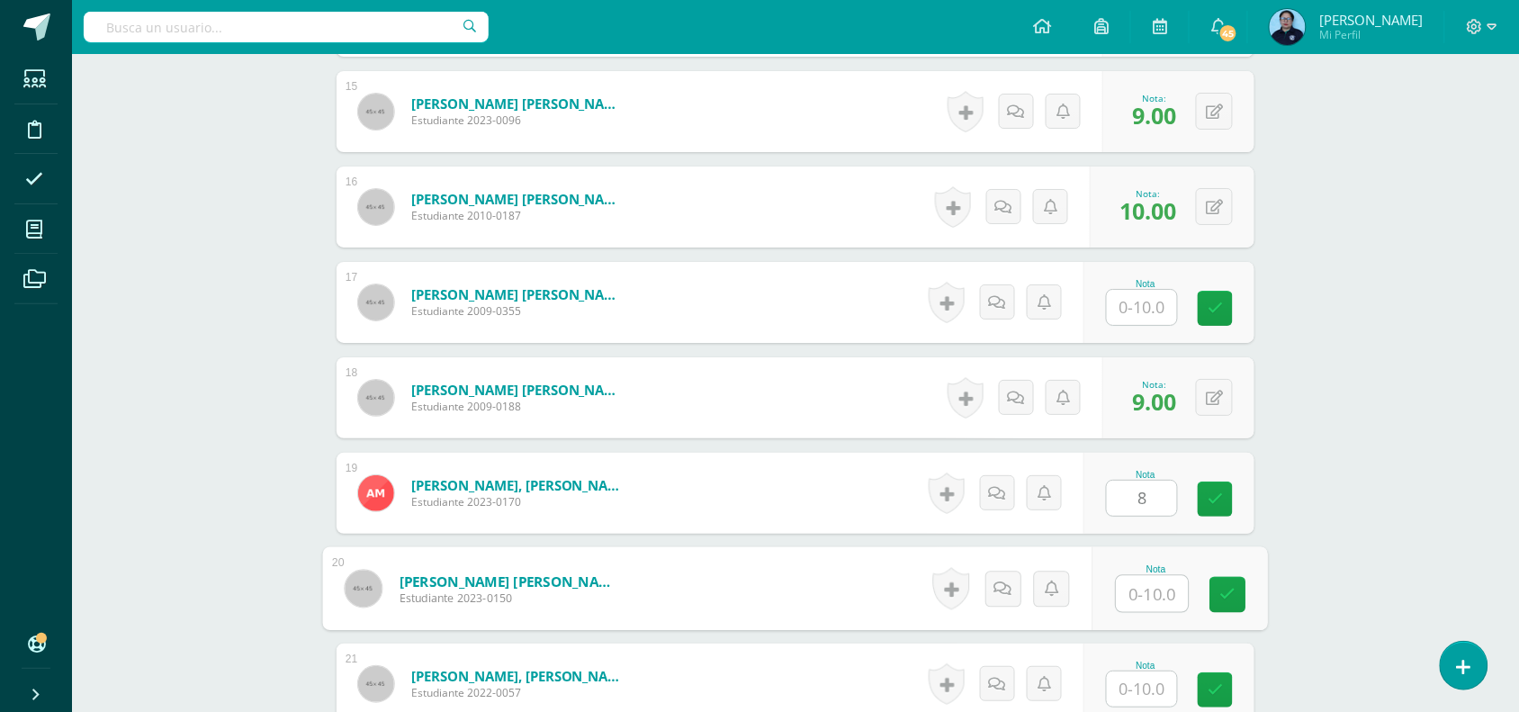
click at [1134, 608] on input "text" at bounding box center [1153, 594] width 72 height 36
type input "8"
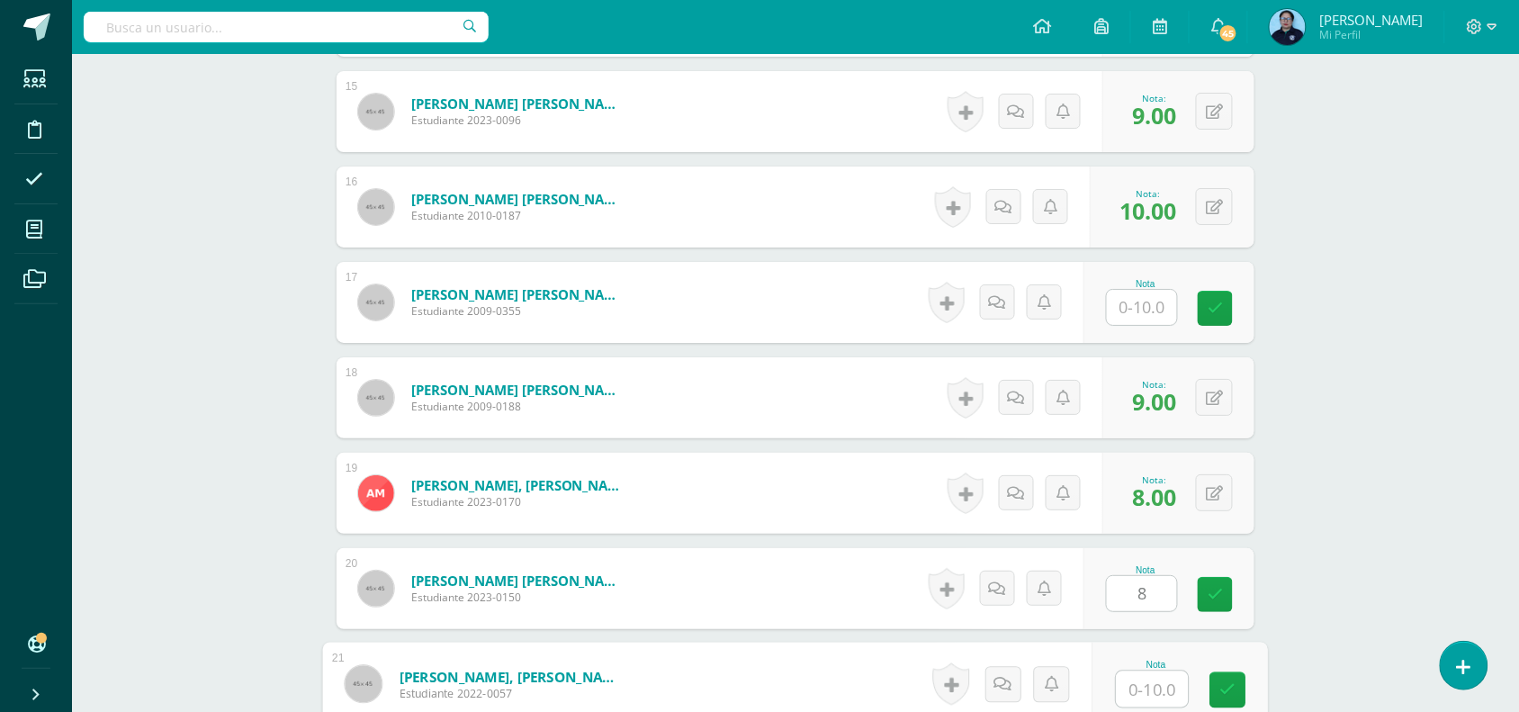
click at [1140, 695] on input "text" at bounding box center [1153, 689] width 72 height 36
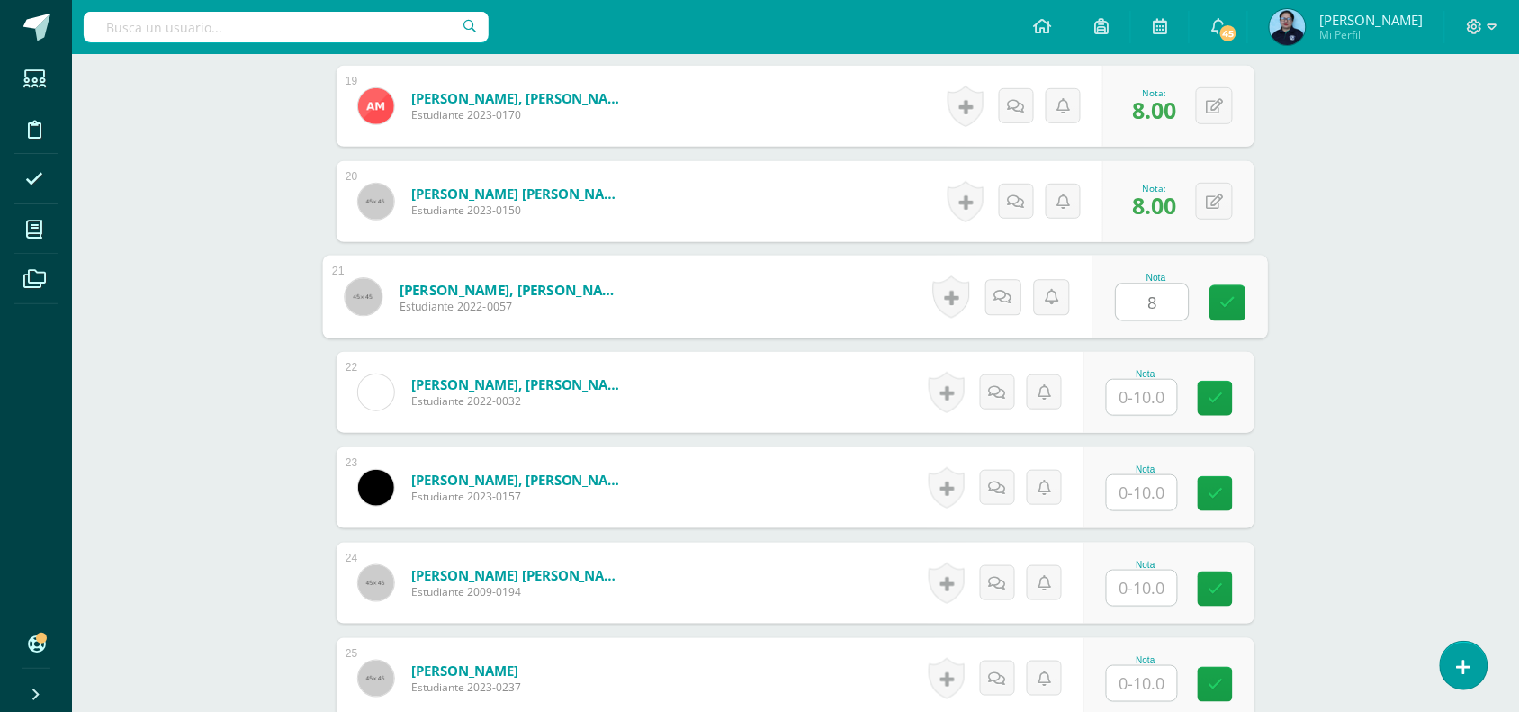
scroll to position [2283, 0]
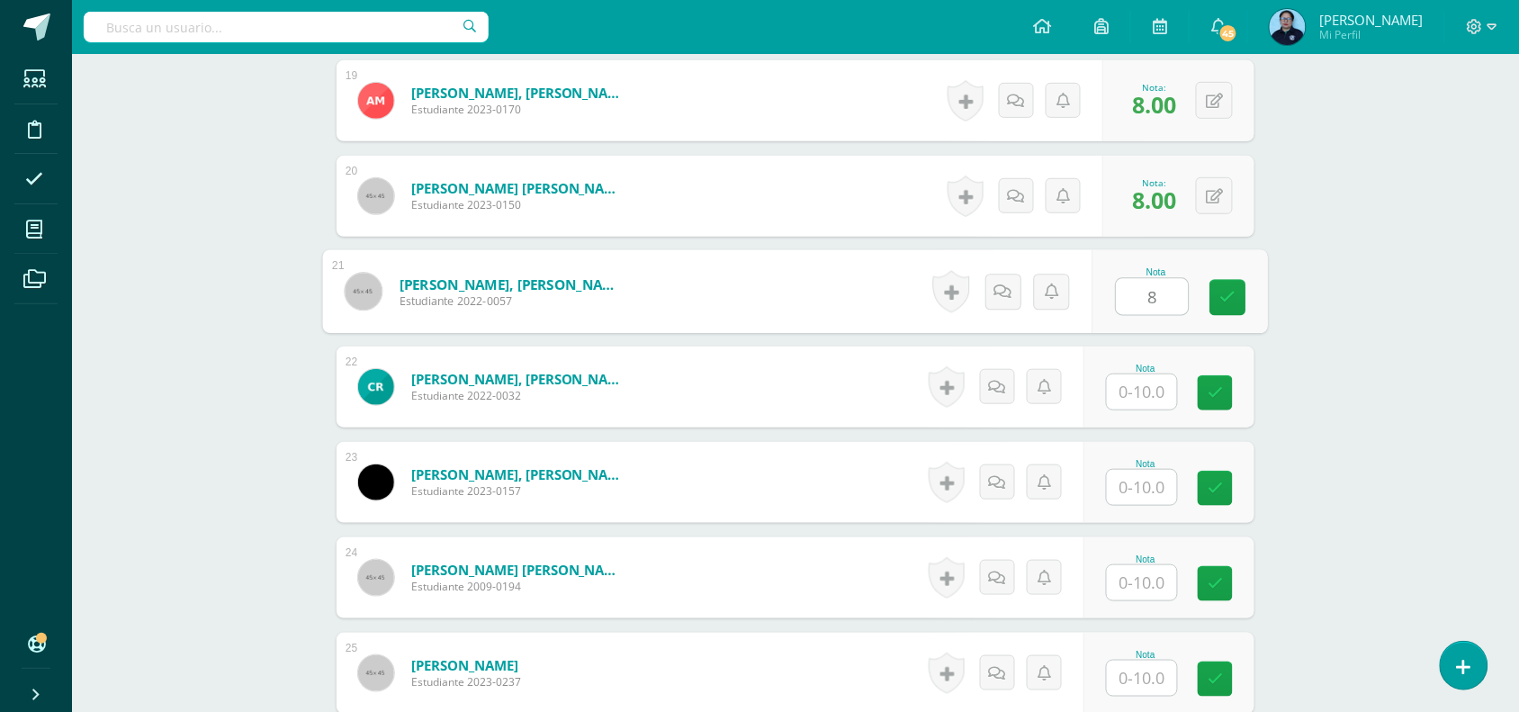
type input "8"
click at [1146, 383] on input "text" at bounding box center [1142, 391] width 70 height 35
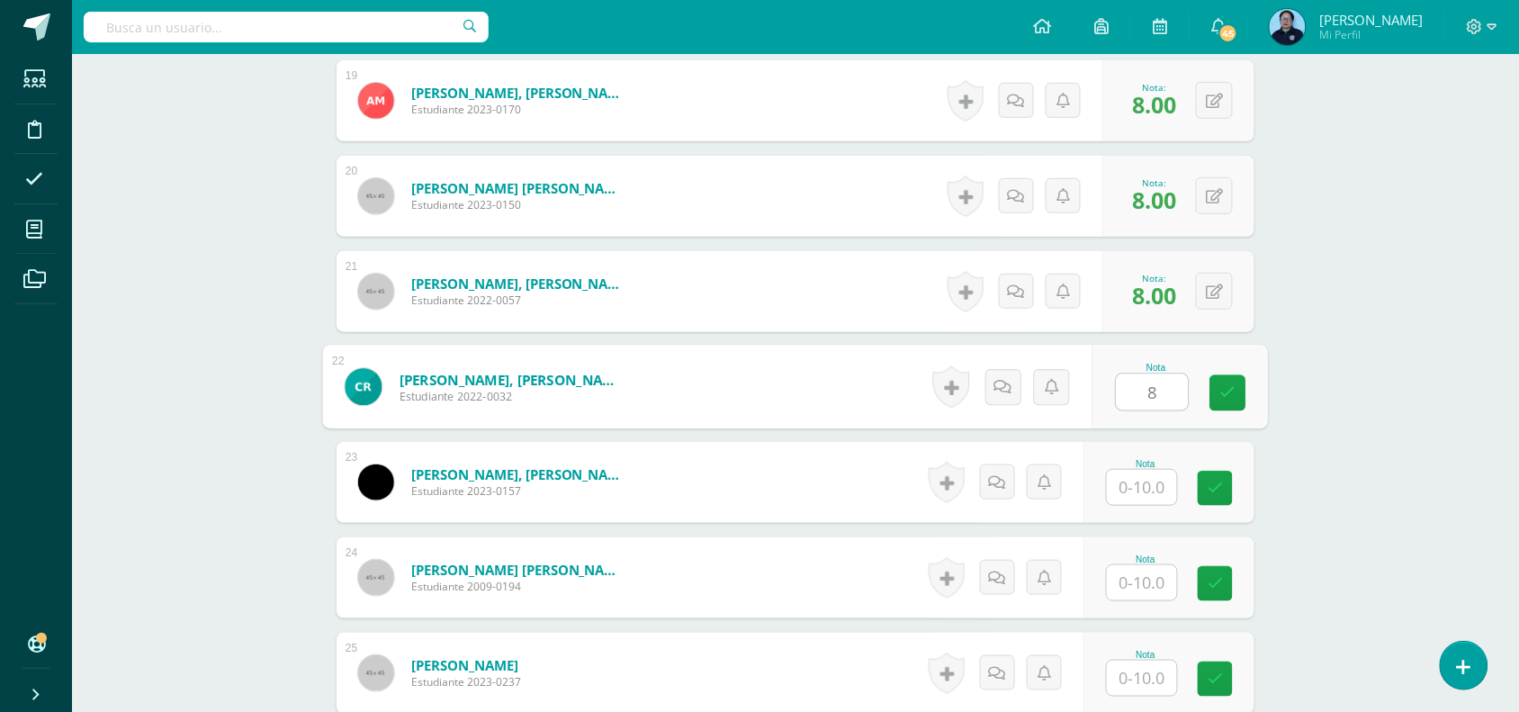
type input "8"
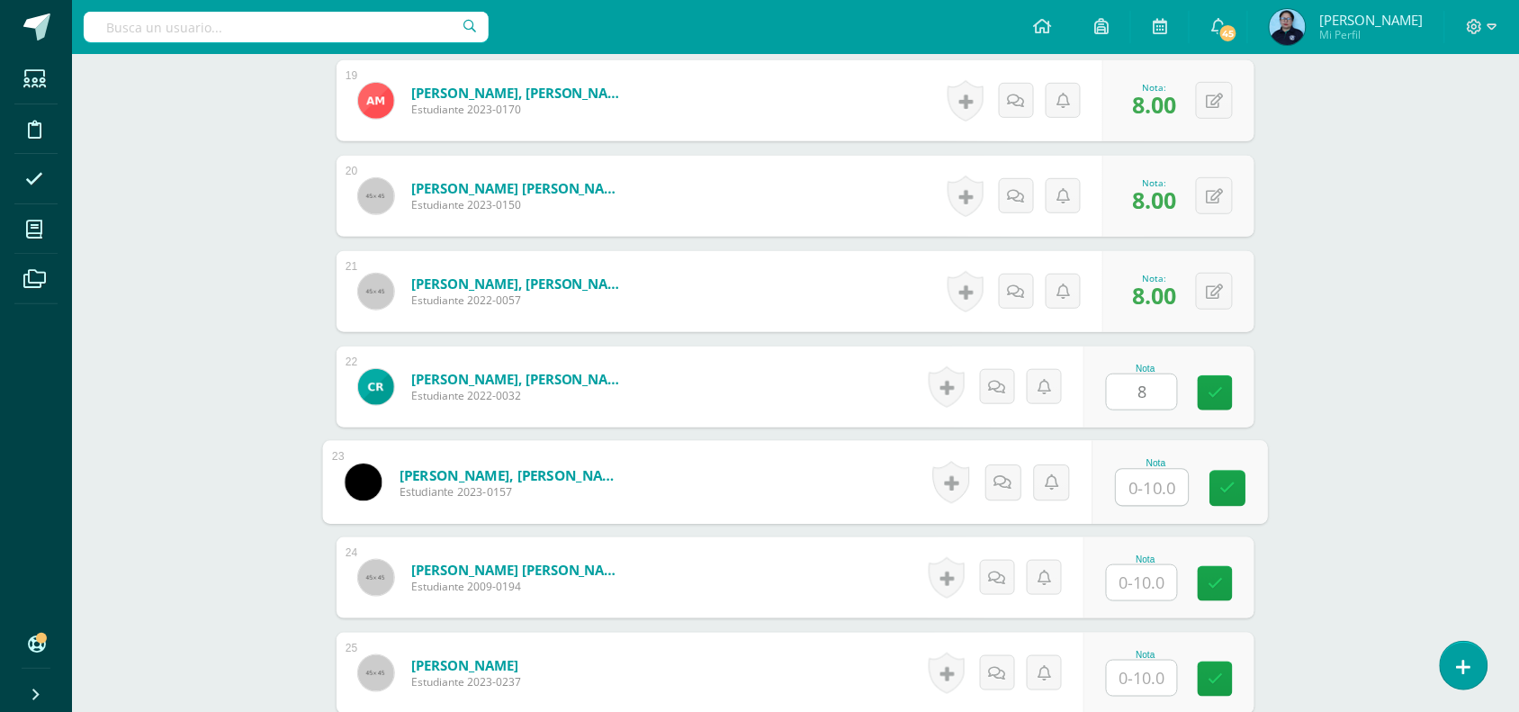
click at [1146, 489] on input "text" at bounding box center [1153, 488] width 72 height 36
type input "9"
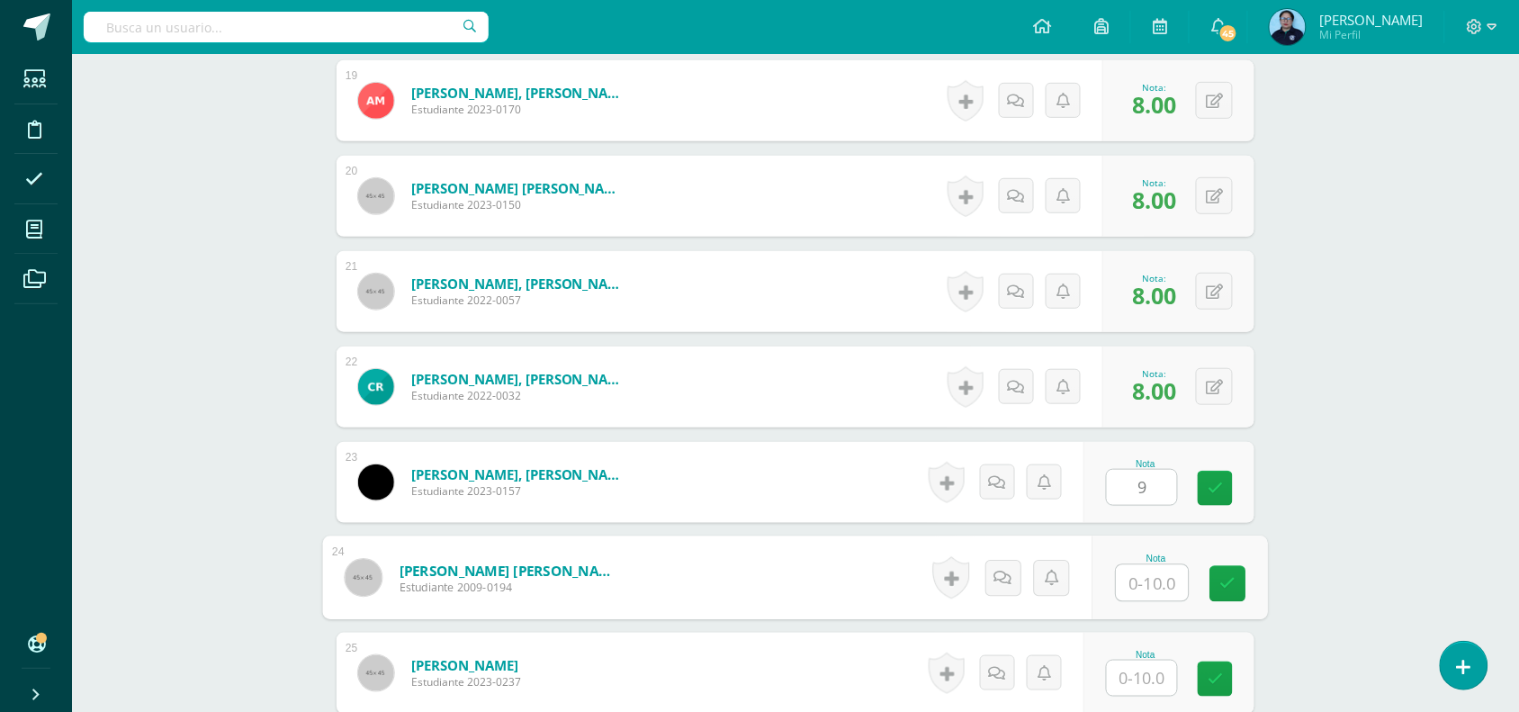
click at [1146, 592] on input "text" at bounding box center [1153, 583] width 72 height 36
type input "9"
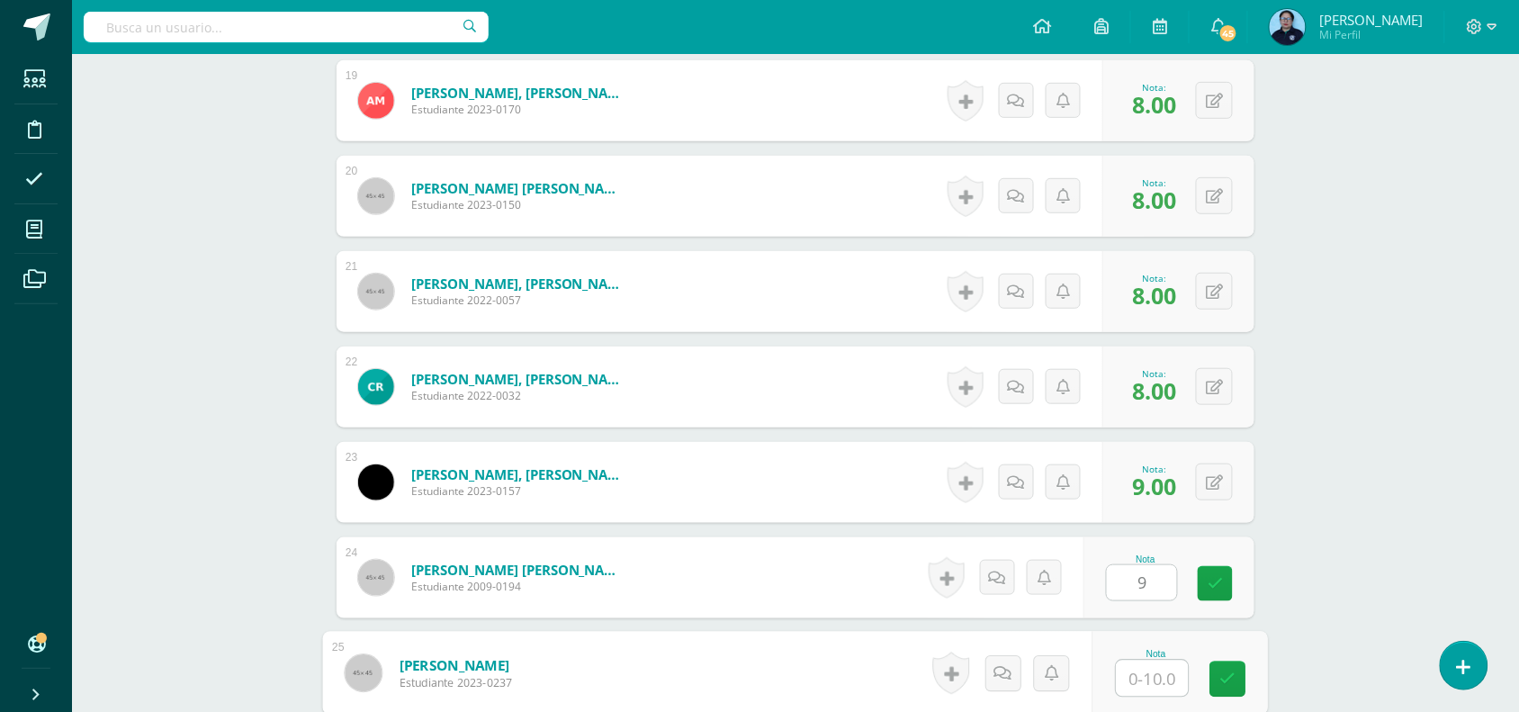
click at [1131, 680] on input "text" at bounding box center [1153, 679] width 72 height 36
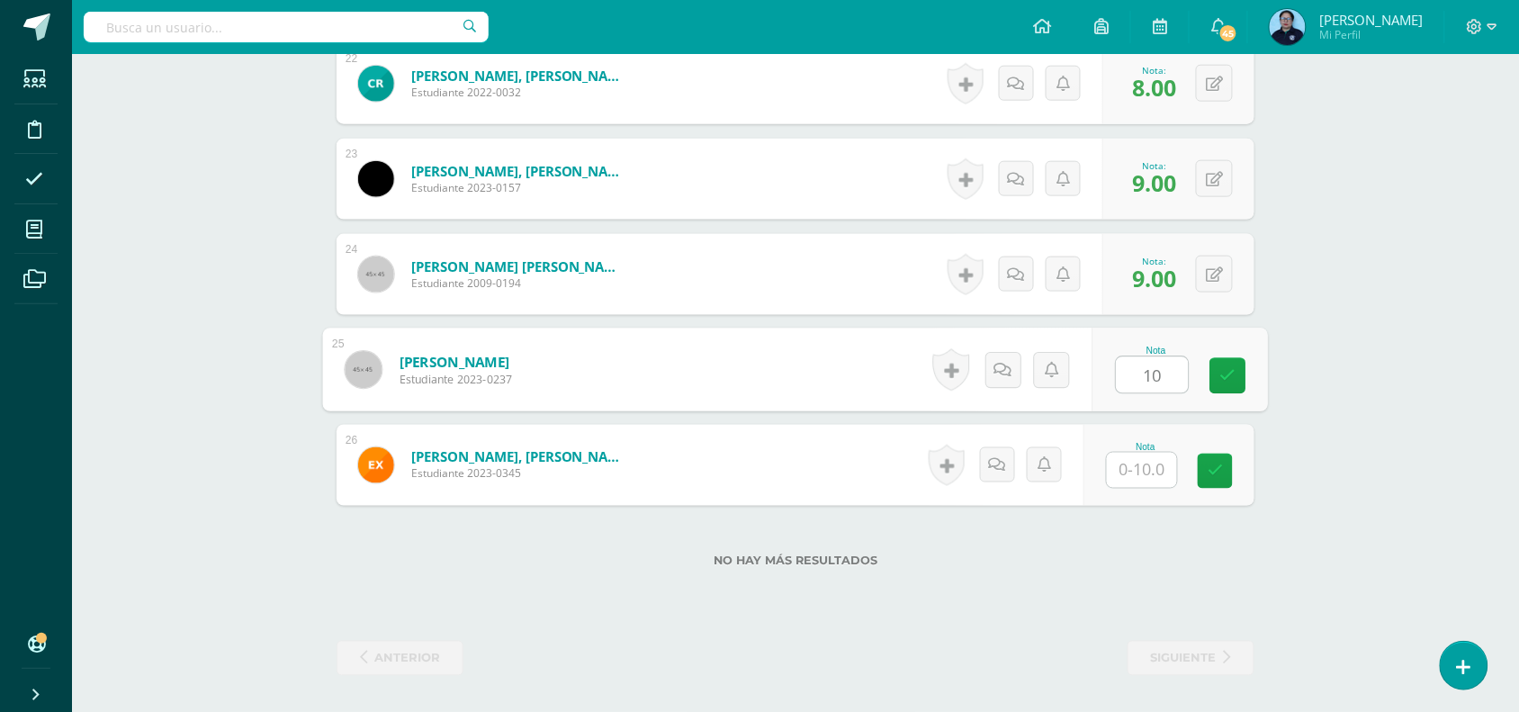
type input "10"
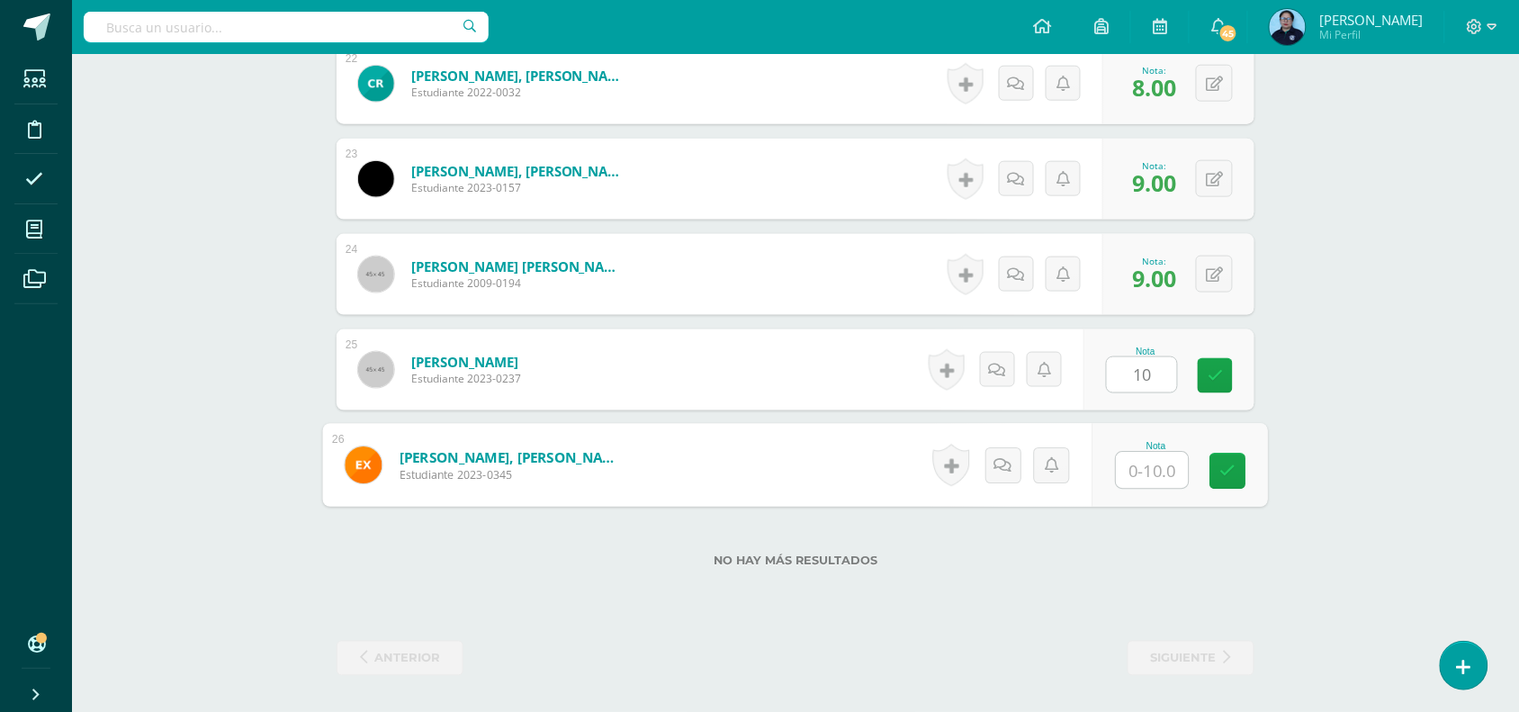
click at [1149, 468] on input "text" at bounding box center [1153, 471] width 72 height 36
type input "7"
click at [1221, 473] on icon at bounding box center [1229, 471] width 16 height 15
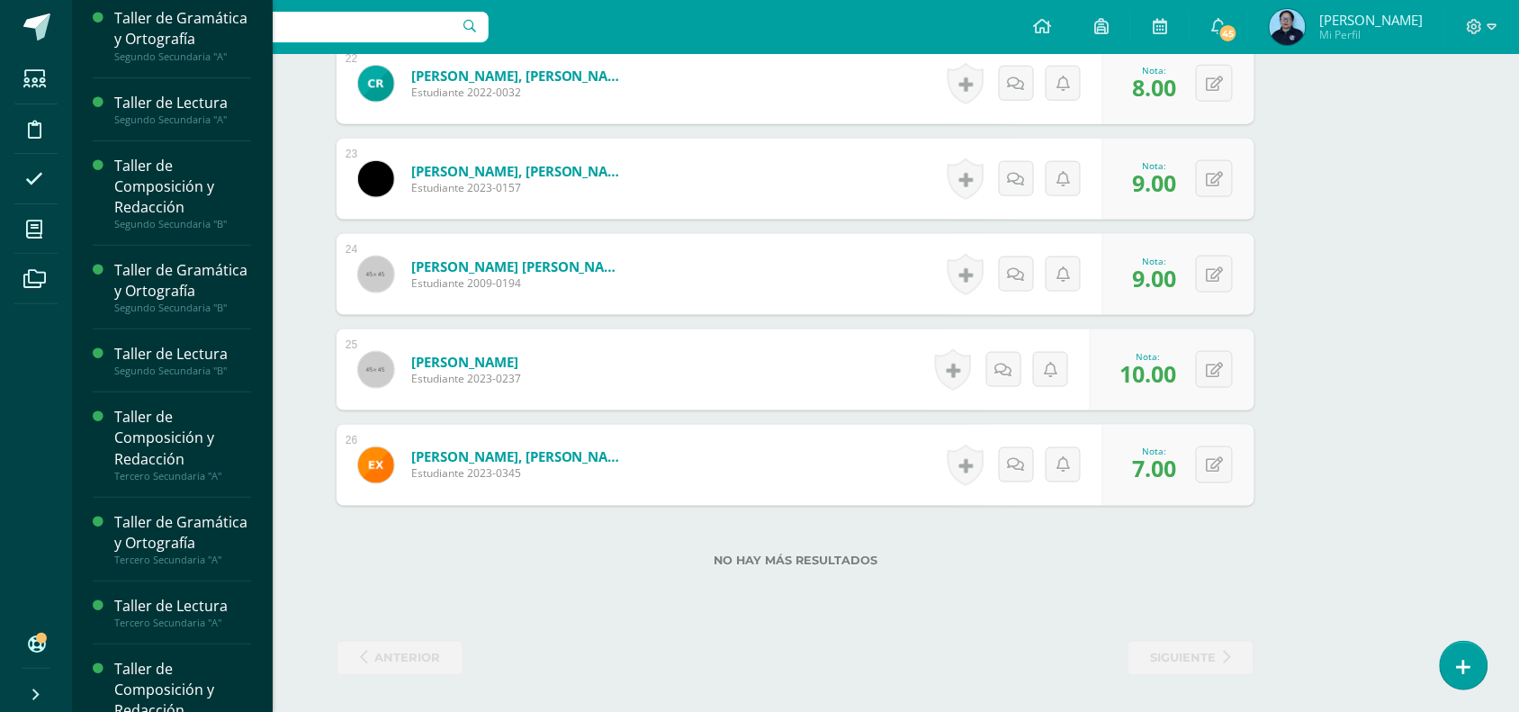
scroll to position [119, 0]
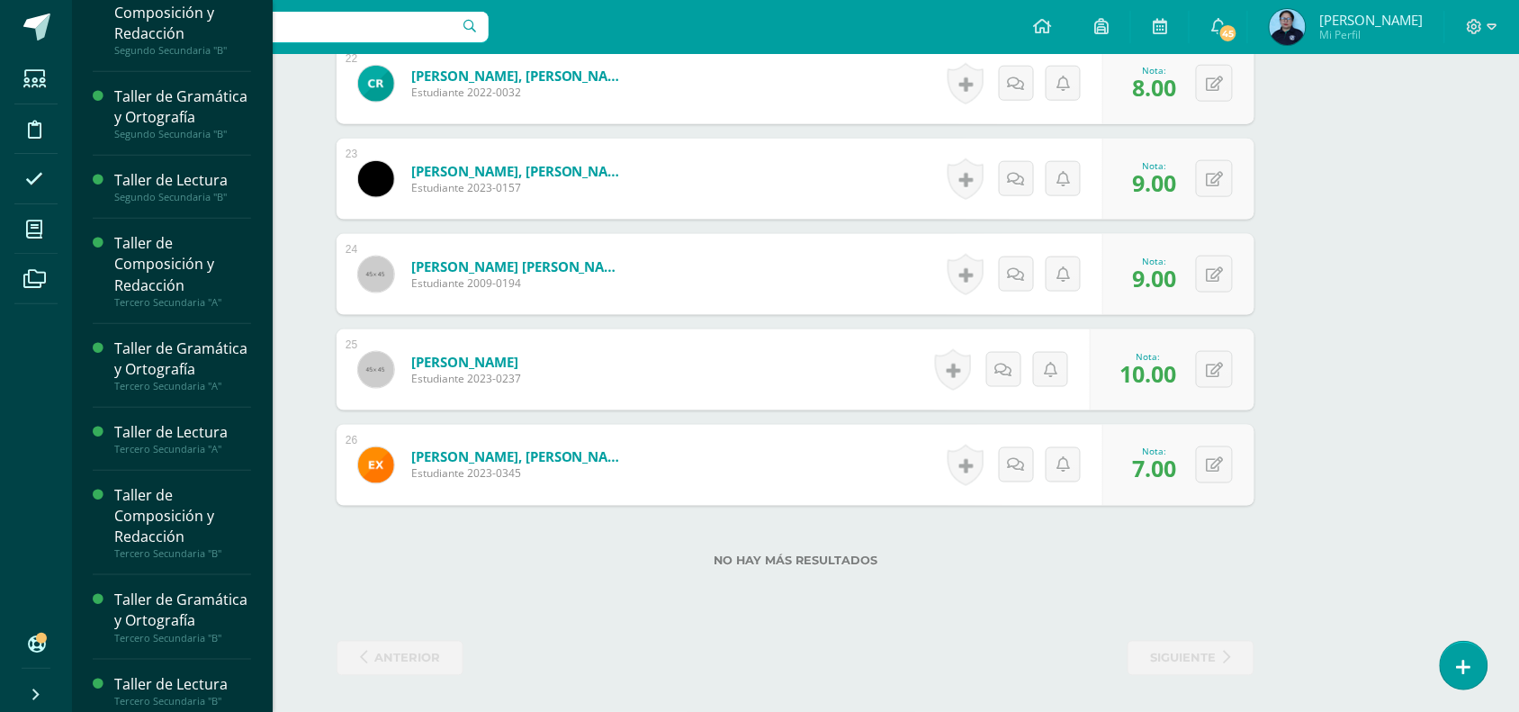
scroll to position [290, 0]
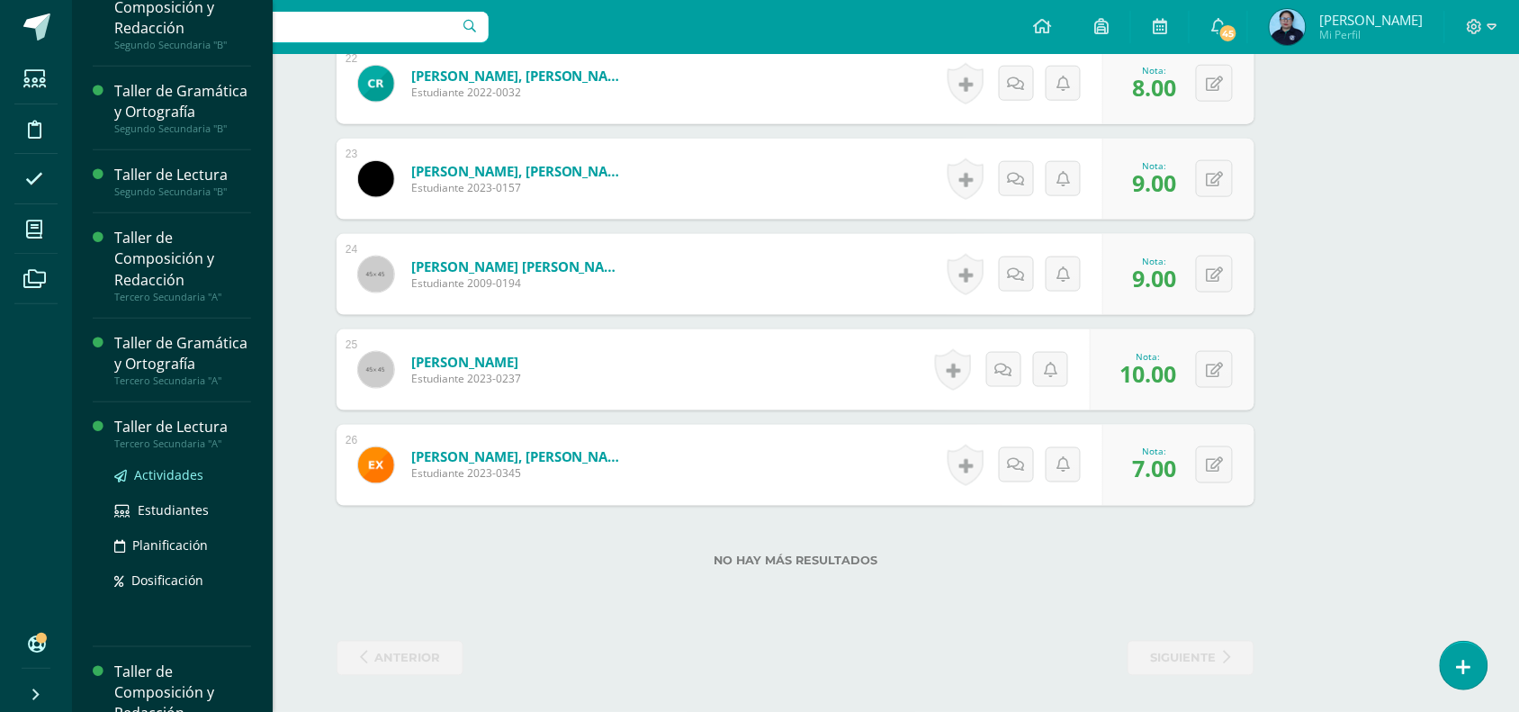
click at [172, 483] on span "Actividades" at bounding box center [168, 474] width 69 height 17
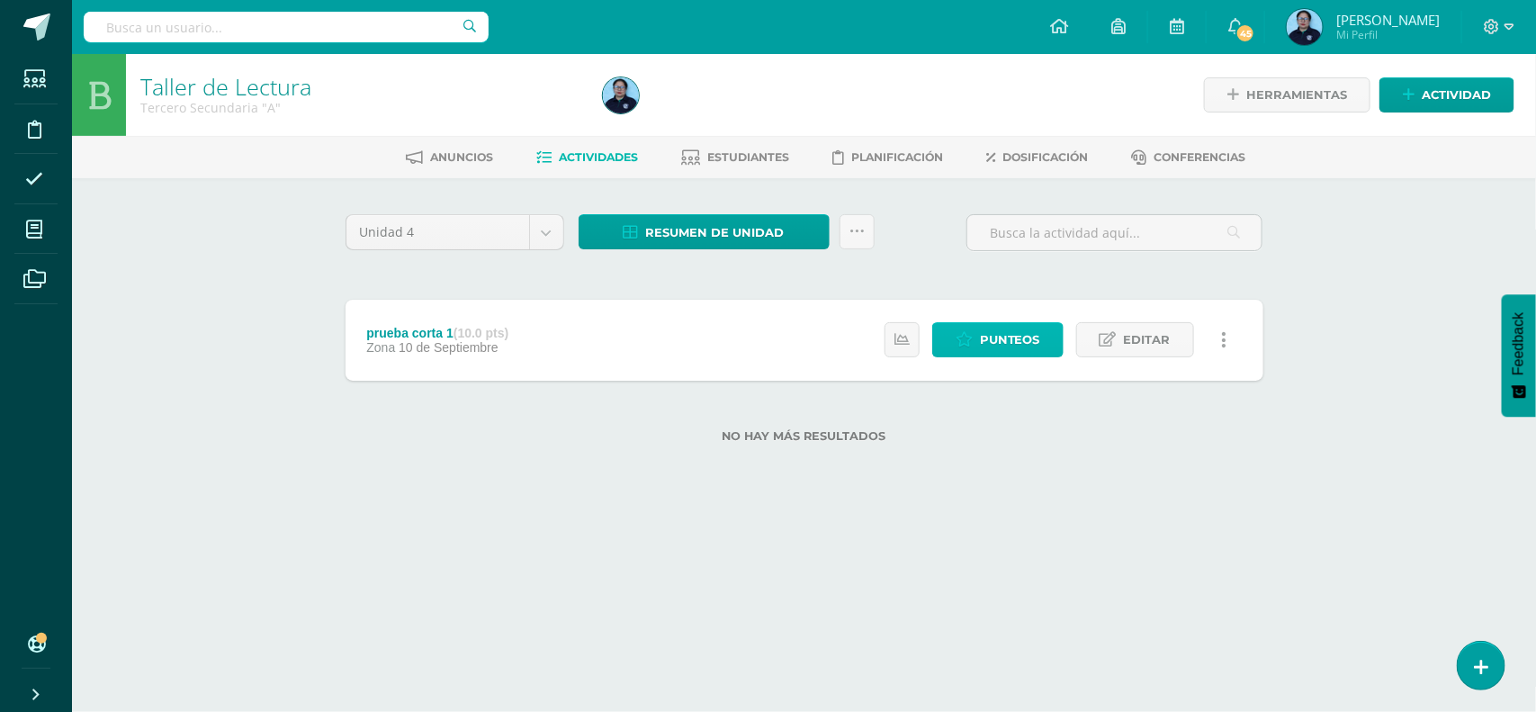
click at [959, 351] on link "Punteos" at bounding box center [997, 339] width 131 height 35
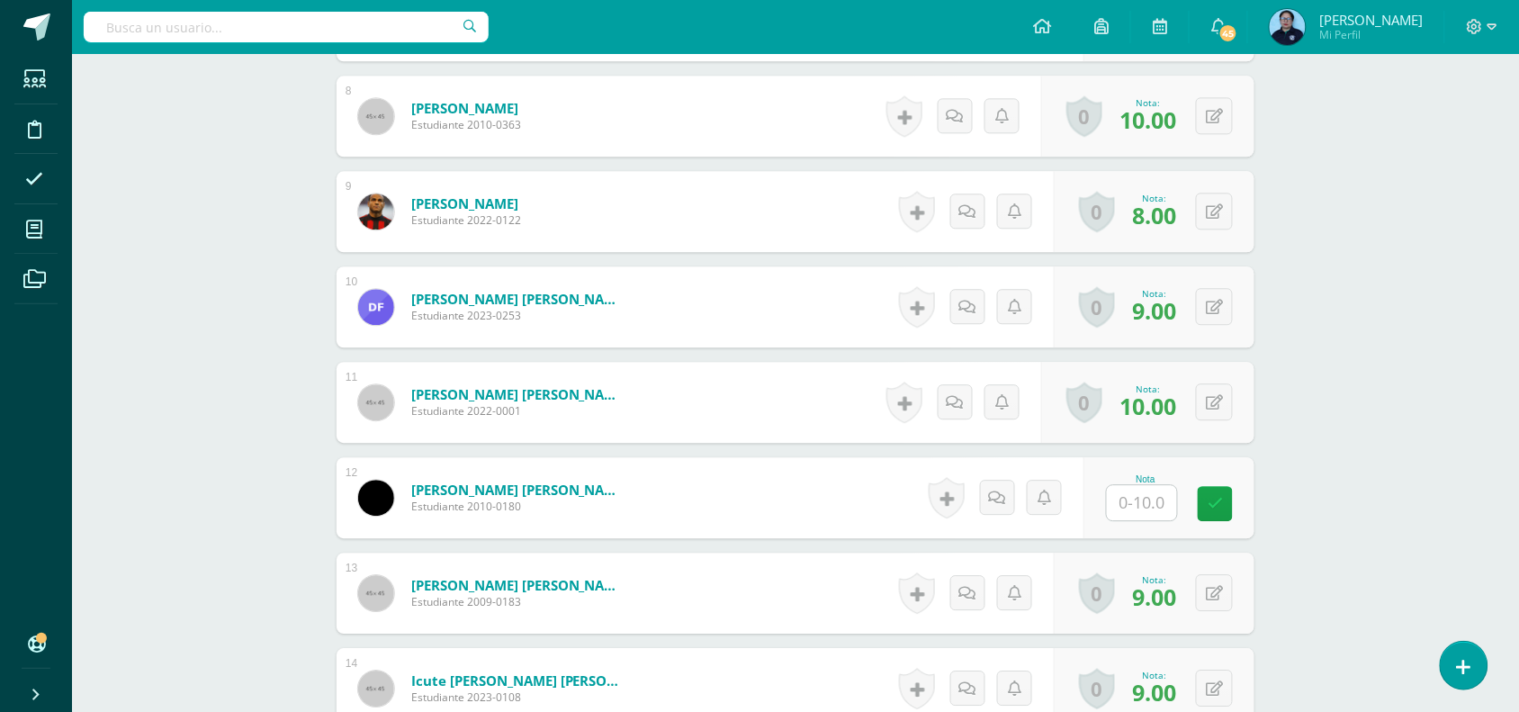
scroll to position [1220, 0]
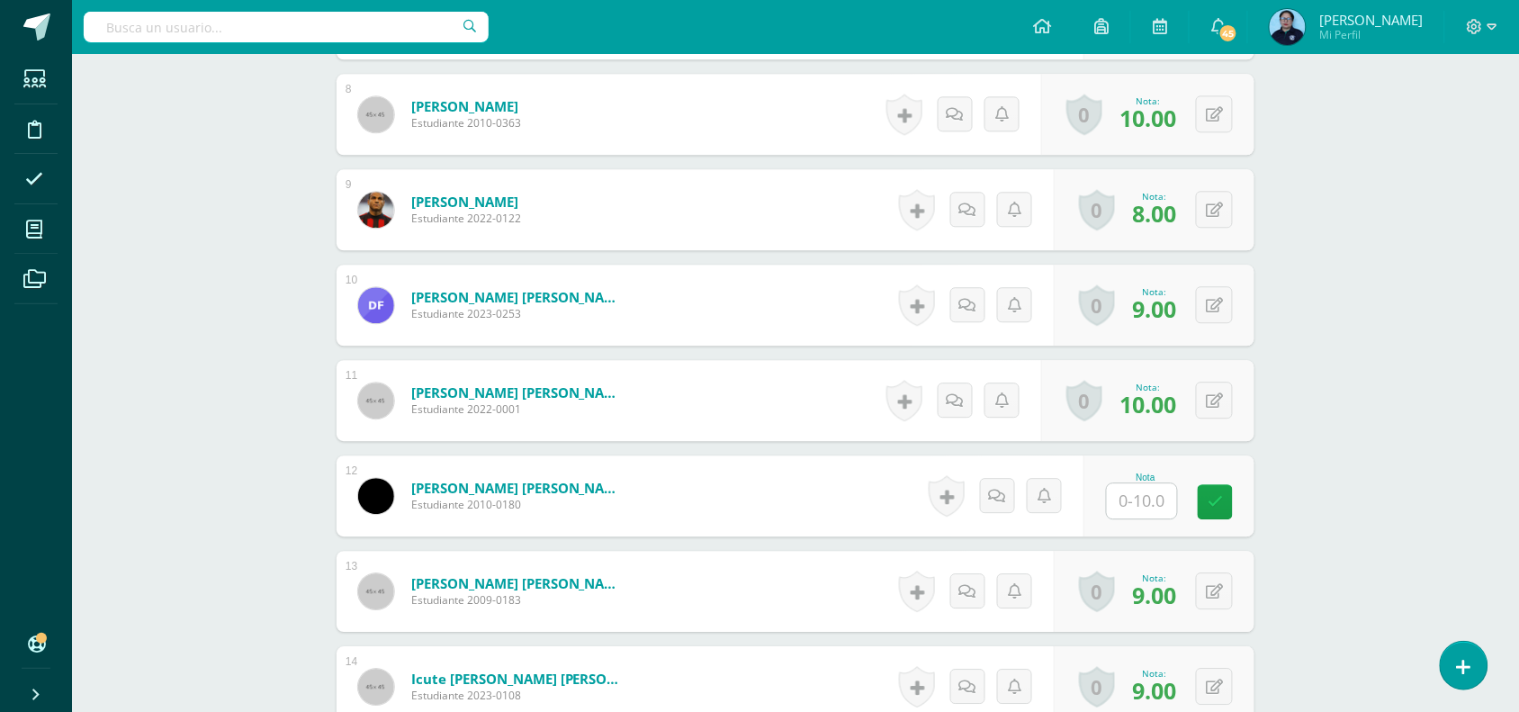
click at [1126, 511] on input "text" at bounding box center [1142, 500] width 70 height 35
type input "8"
click at [1221, 509] on icon at bounding box center [1229, 501] width 16 height 15
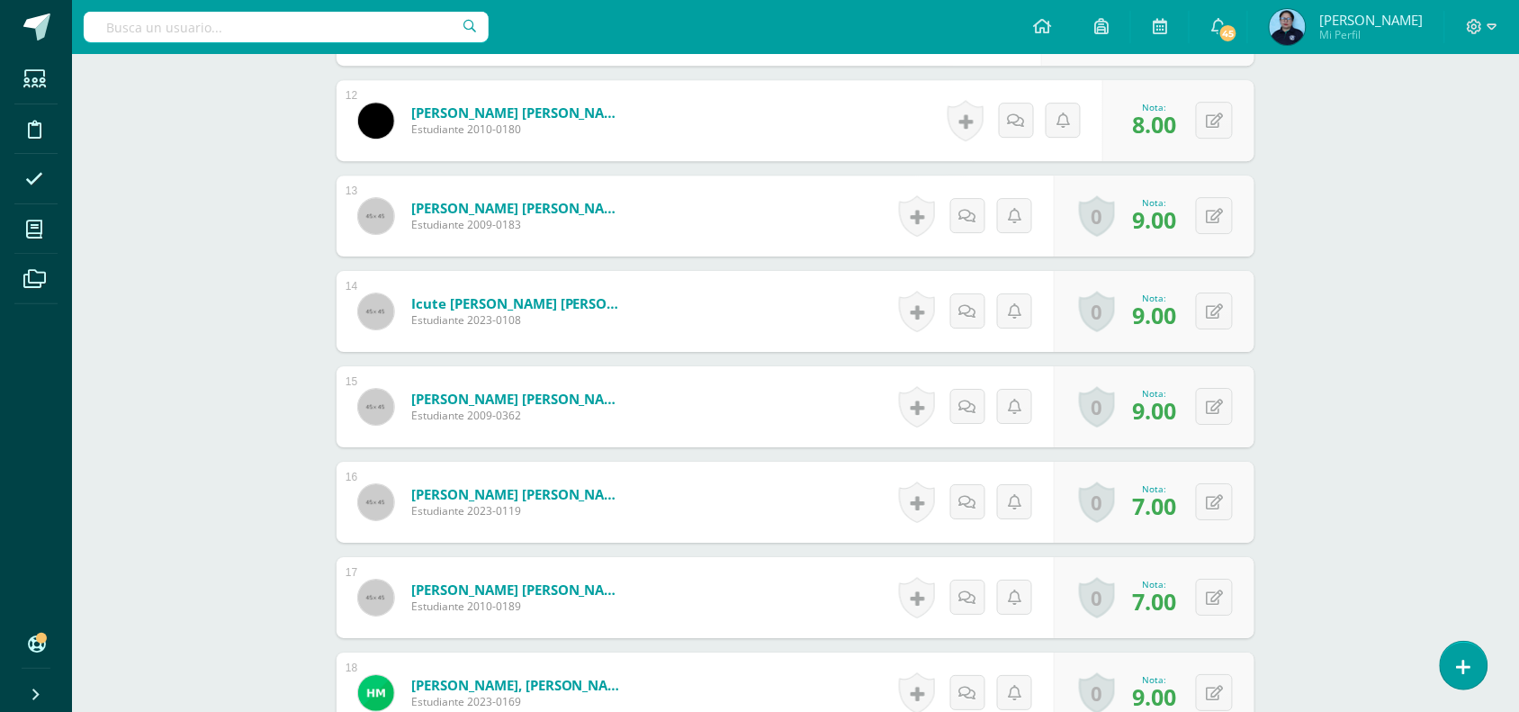
scroll to position [1625, 0]
